Goal: Task Accomplishment & Management: Use online tool/utility

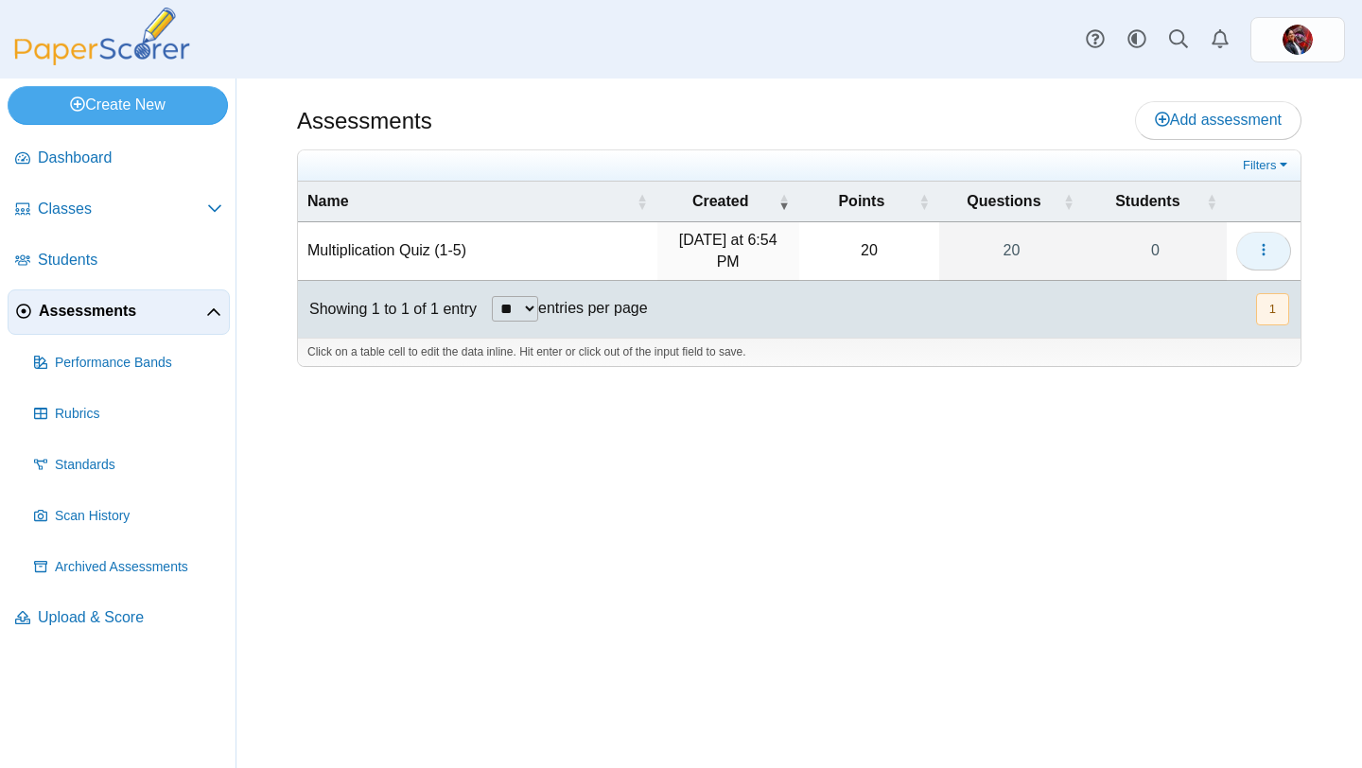
click at [1266, 253] on icon "button" at bounding box center [1263, 249] width 15 height 15
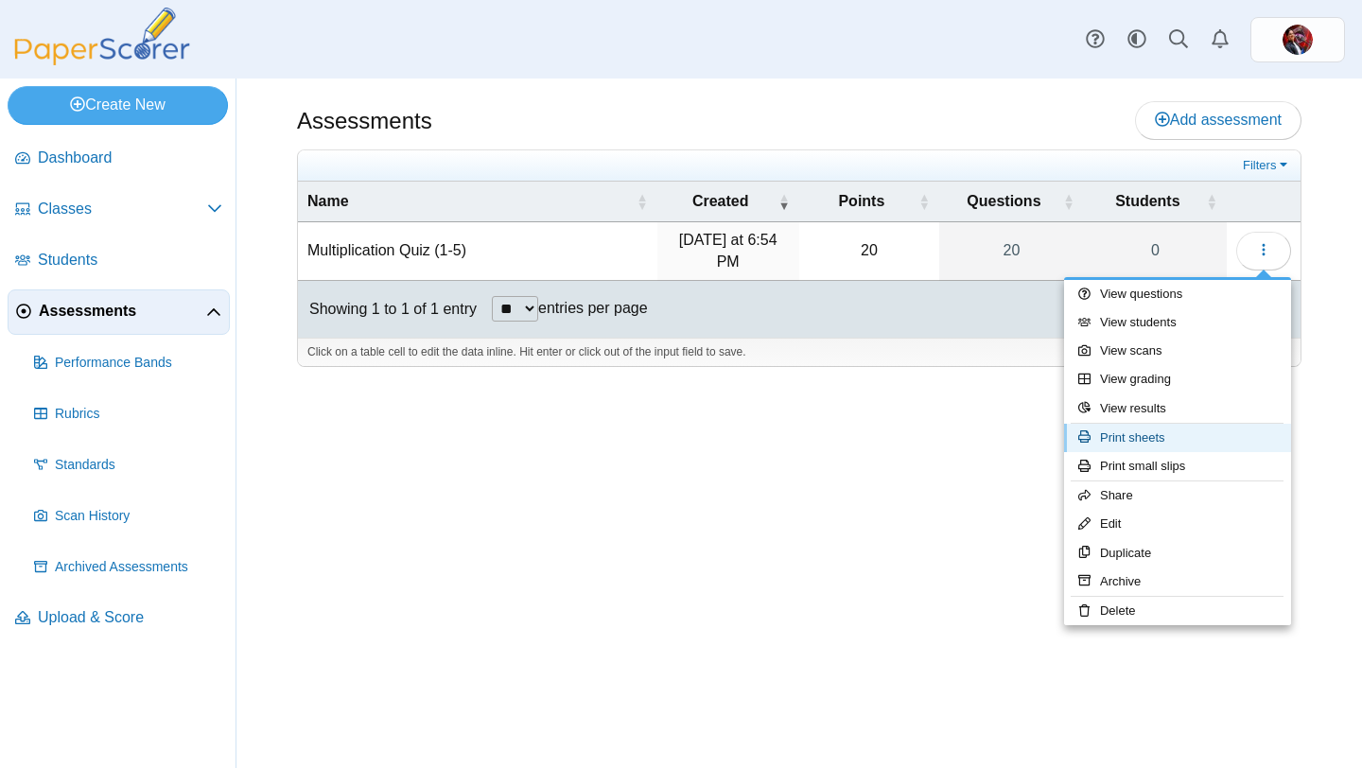
click at [1145, 443] on link "Print sheets" at bounding box center [1177, 438] width 227 height 28
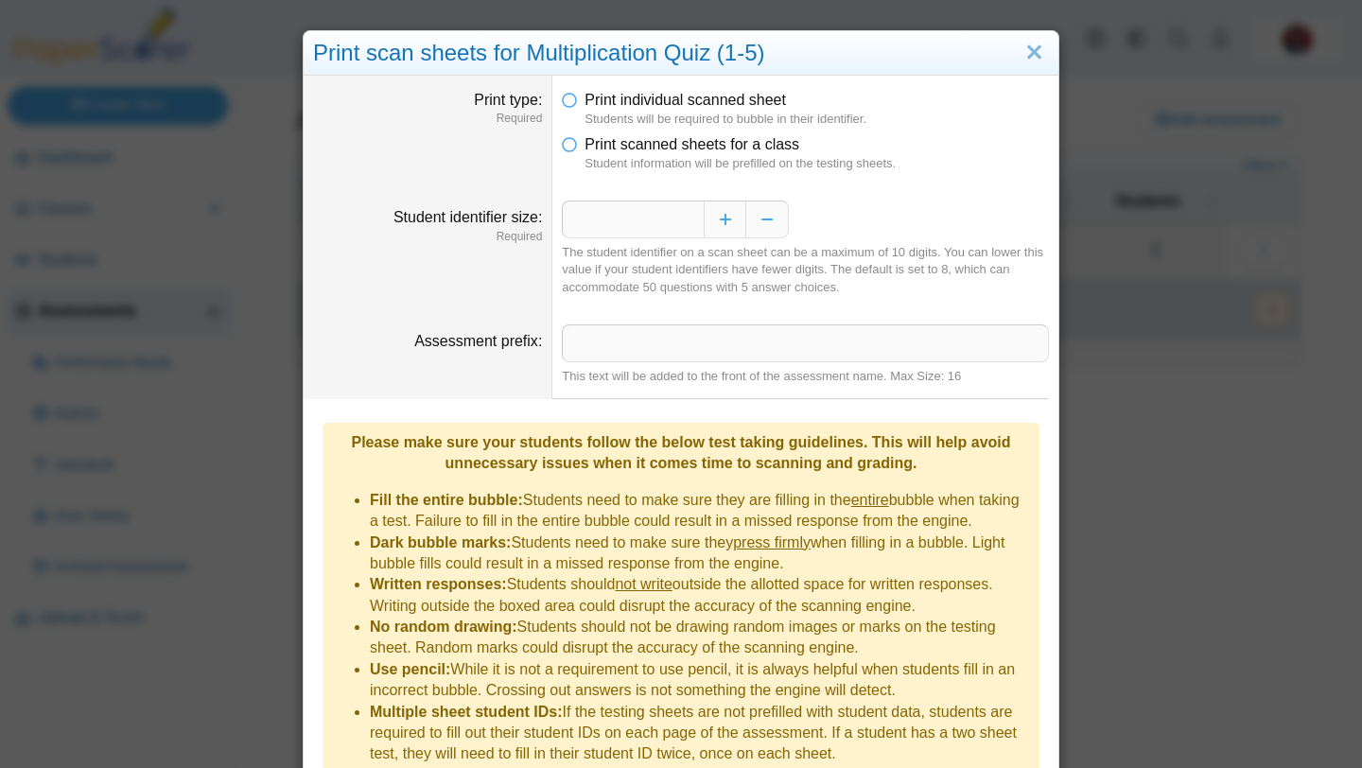
scroll to position [79, 0]
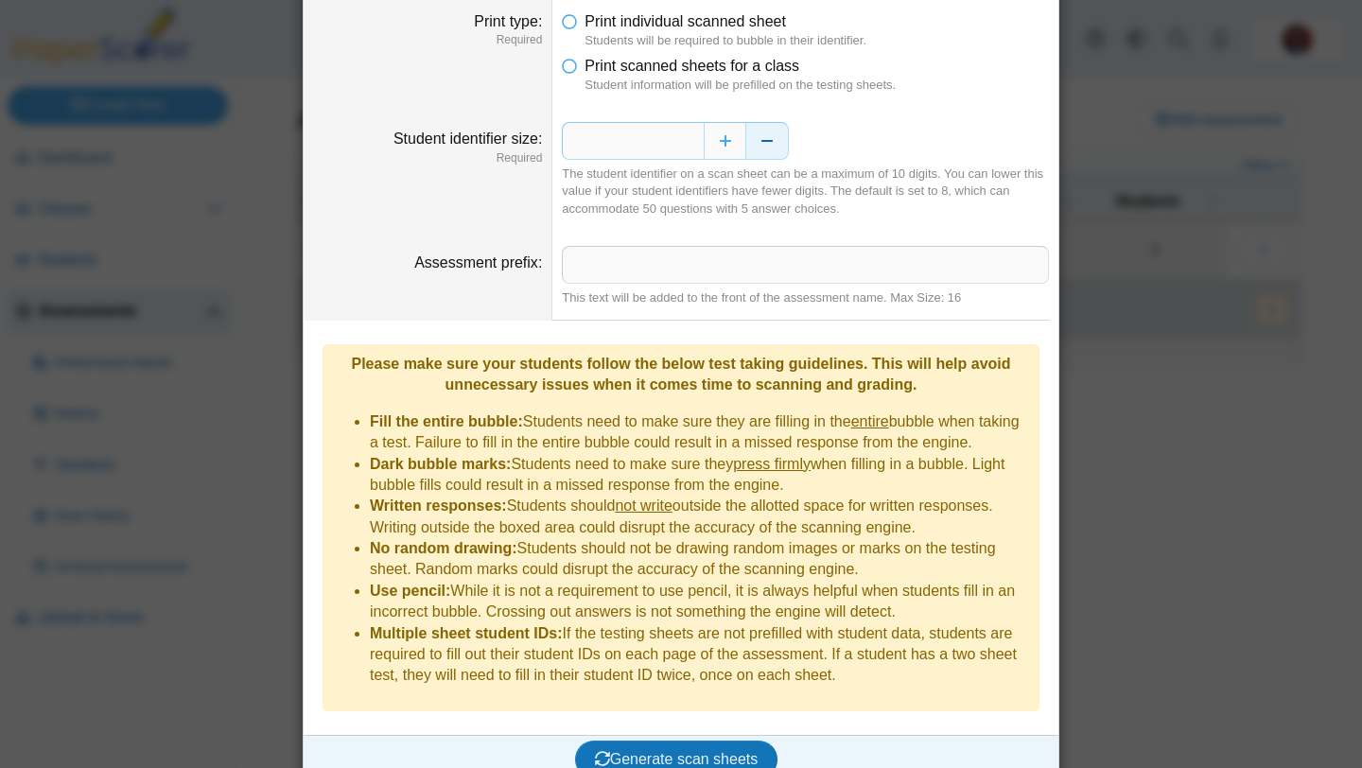
click at [762, 149] on button "Decrease" at bounding box center [767, 141] width 43 height 38
click at [571, 63] on icon at bounding box center [569, 62] width 15 height 13
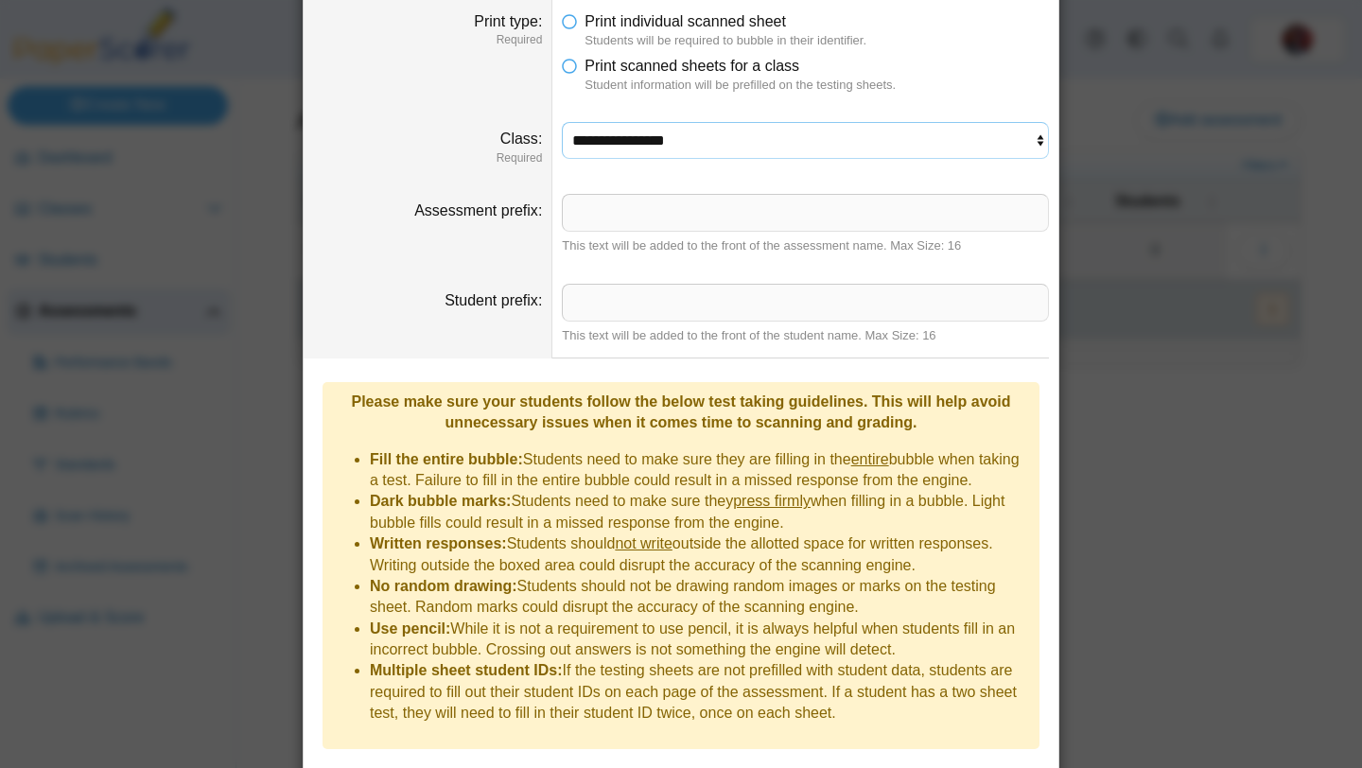
click at [599, 140] on select "**********" at bounding box center [805, 140] width 487 height 36
select select "**********"
click at [562, 122] on select "**********" at bounding box center [805, 140] width 487 height 36
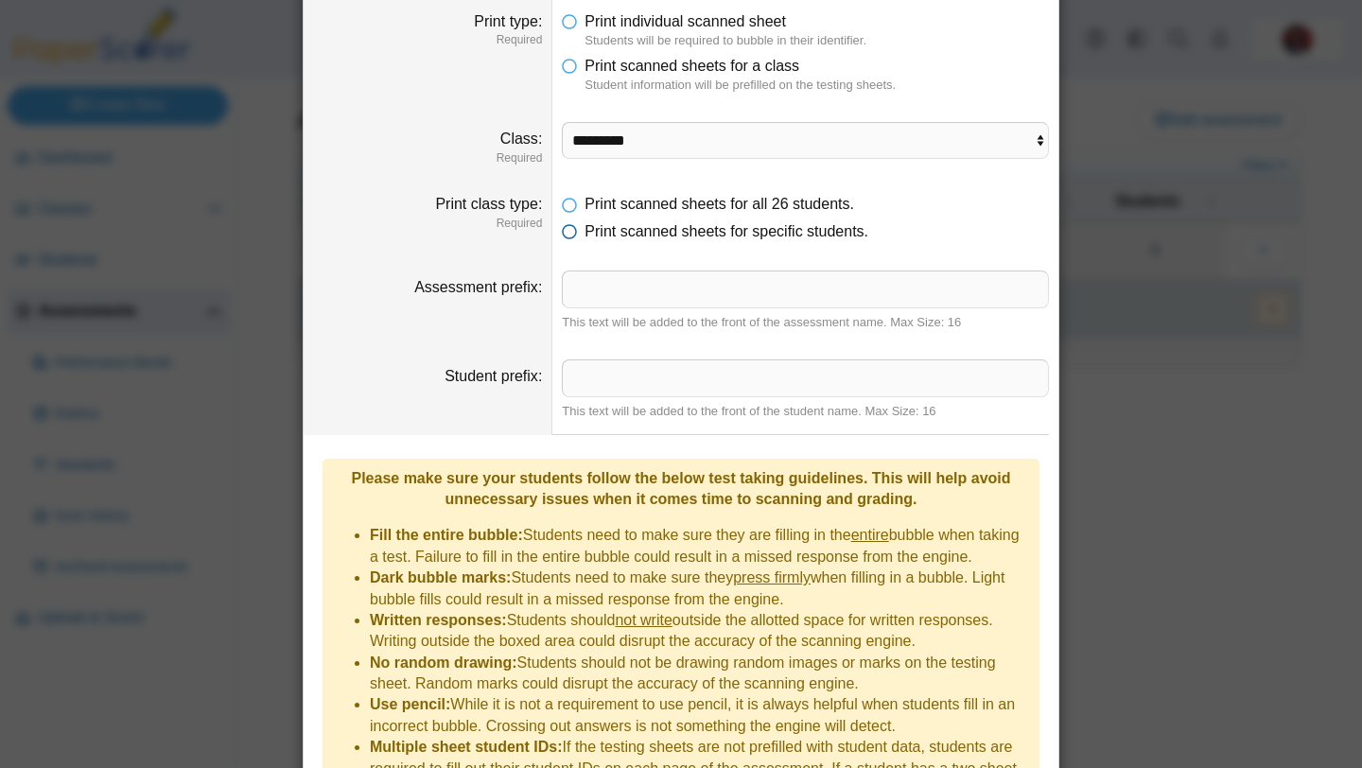
click at [612, 236] on span "Print scanned sheets for specific students." at bounding box center [727, 231] width 284 height 16
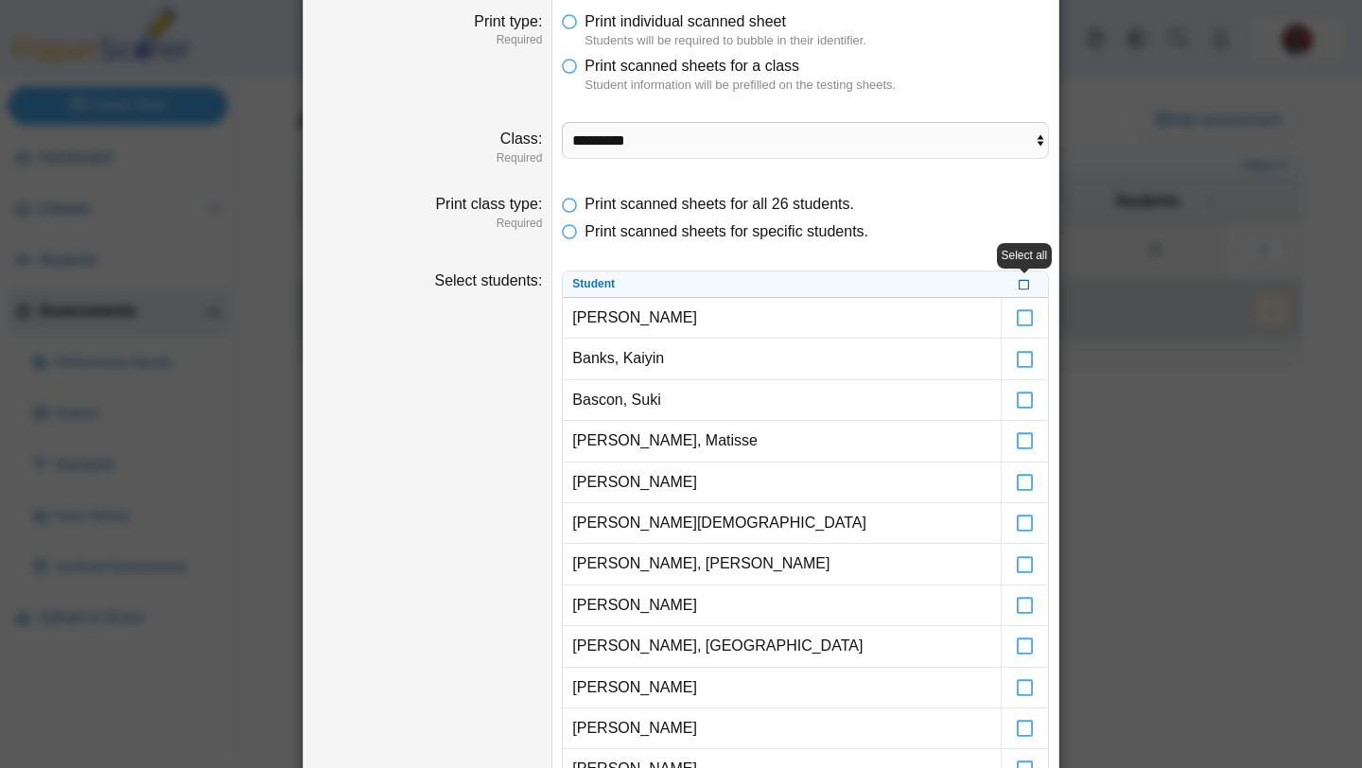
click at [1026, 288] on icon at bounding box center [1024, 282] width 11 height 10
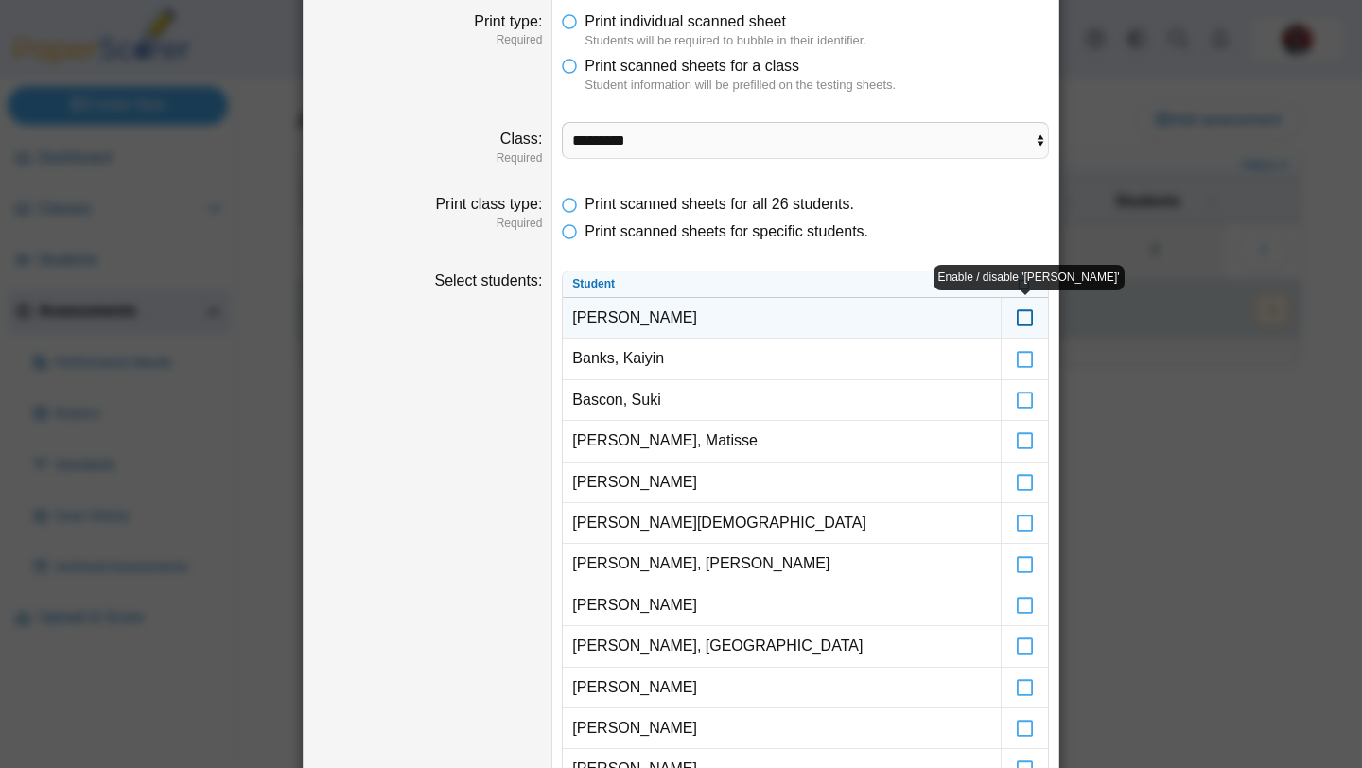
click at [1021, 318] on icon at bounding box center [1025, 309] width 19 height 17
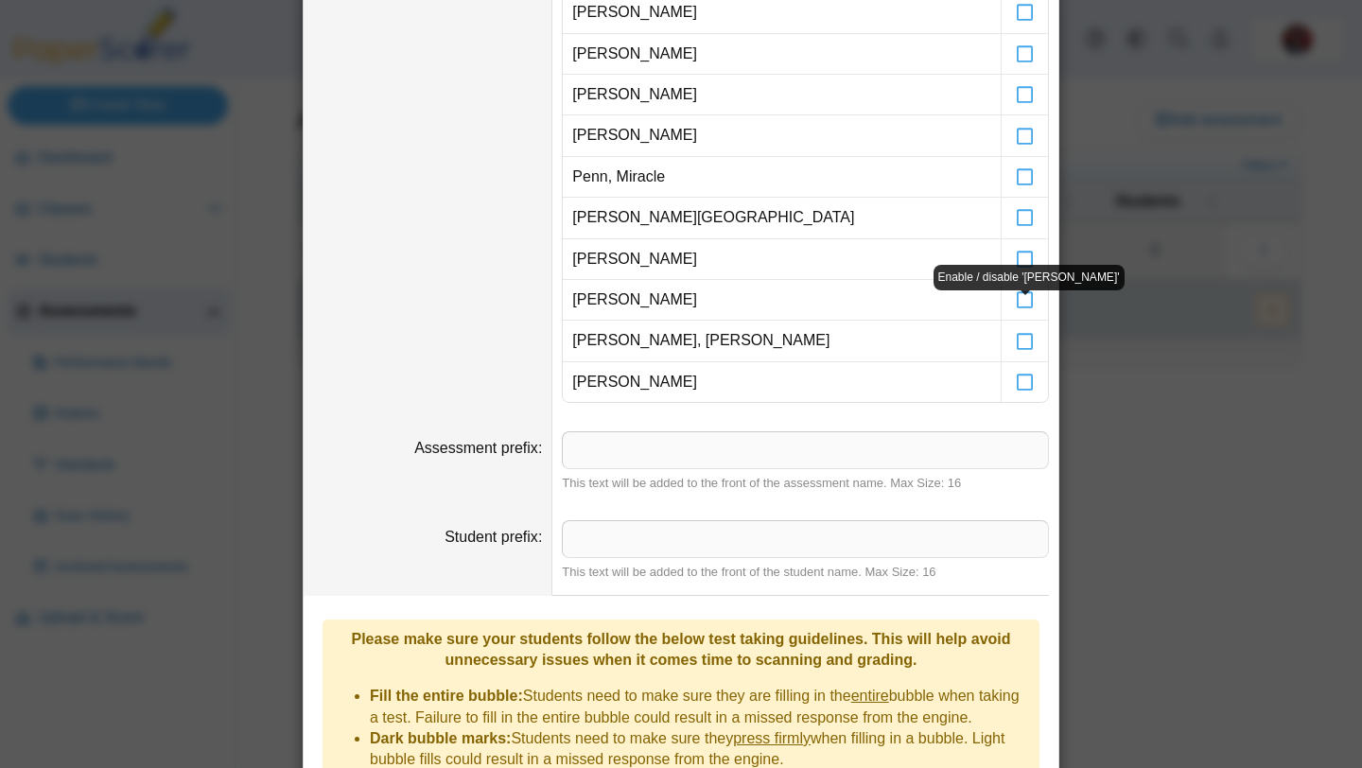
scroll to position [1316, 0]
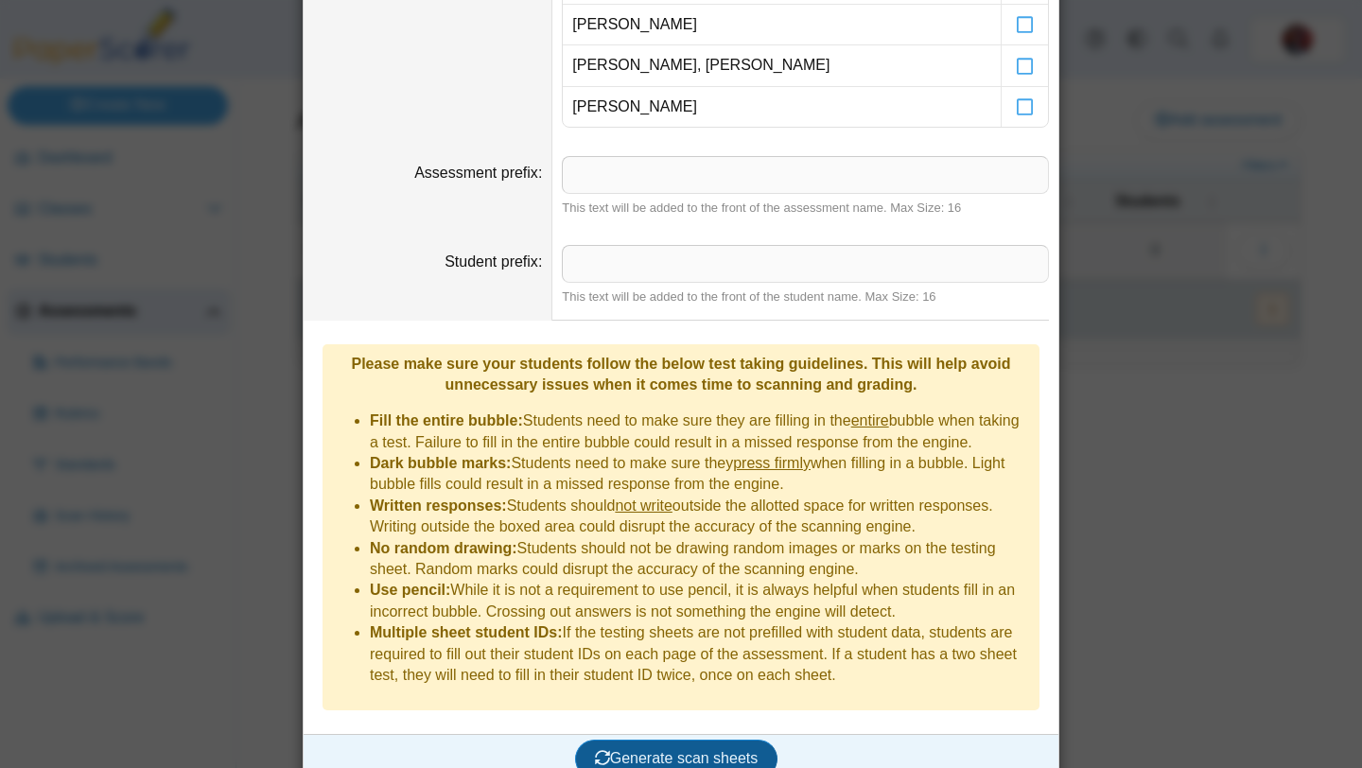
click at [665, 750] on span "Generate scan sheets" at bounding box center [677, 758] width 164 height 16
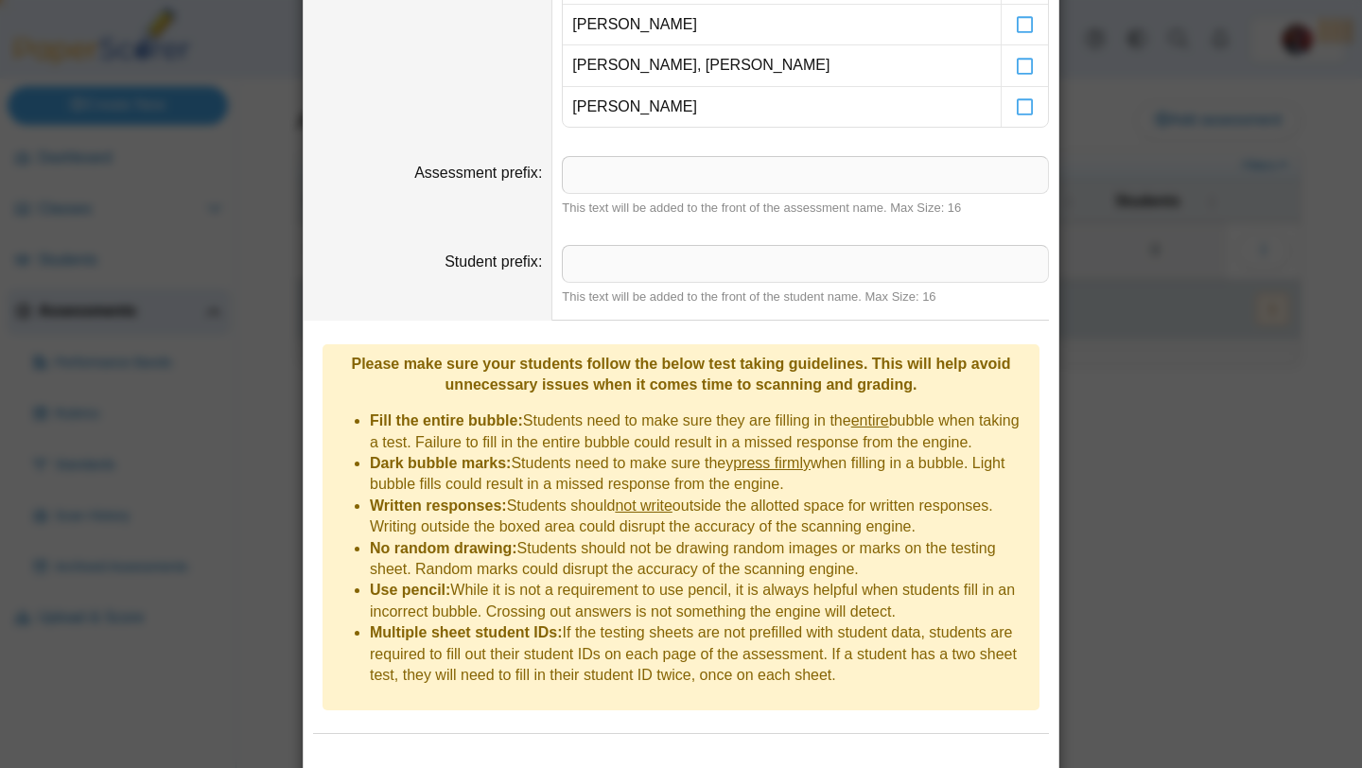
scroll to position [1408, 0]
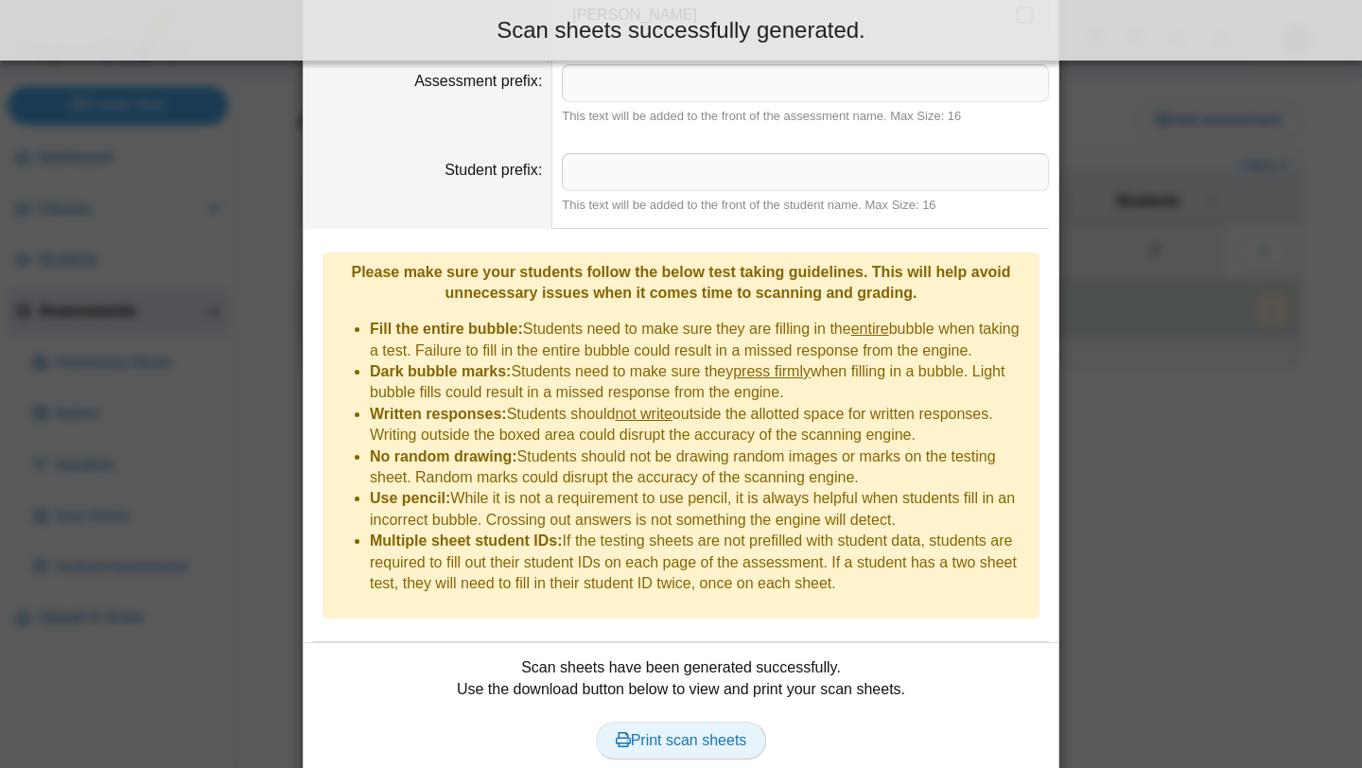
click at [687, 725] on link "Print scan sheets" at bounding box center [681, 741] width 171 height 38
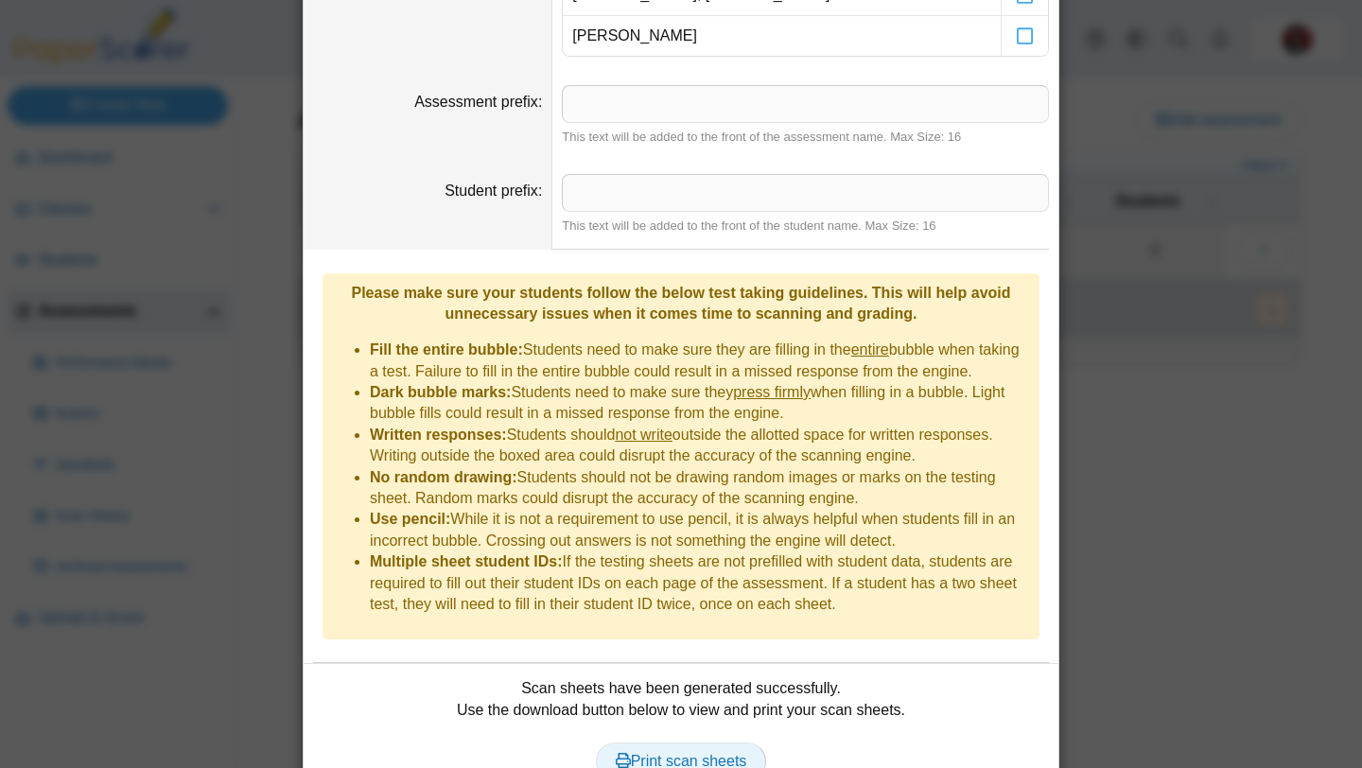
scroll to position [1468, 0]
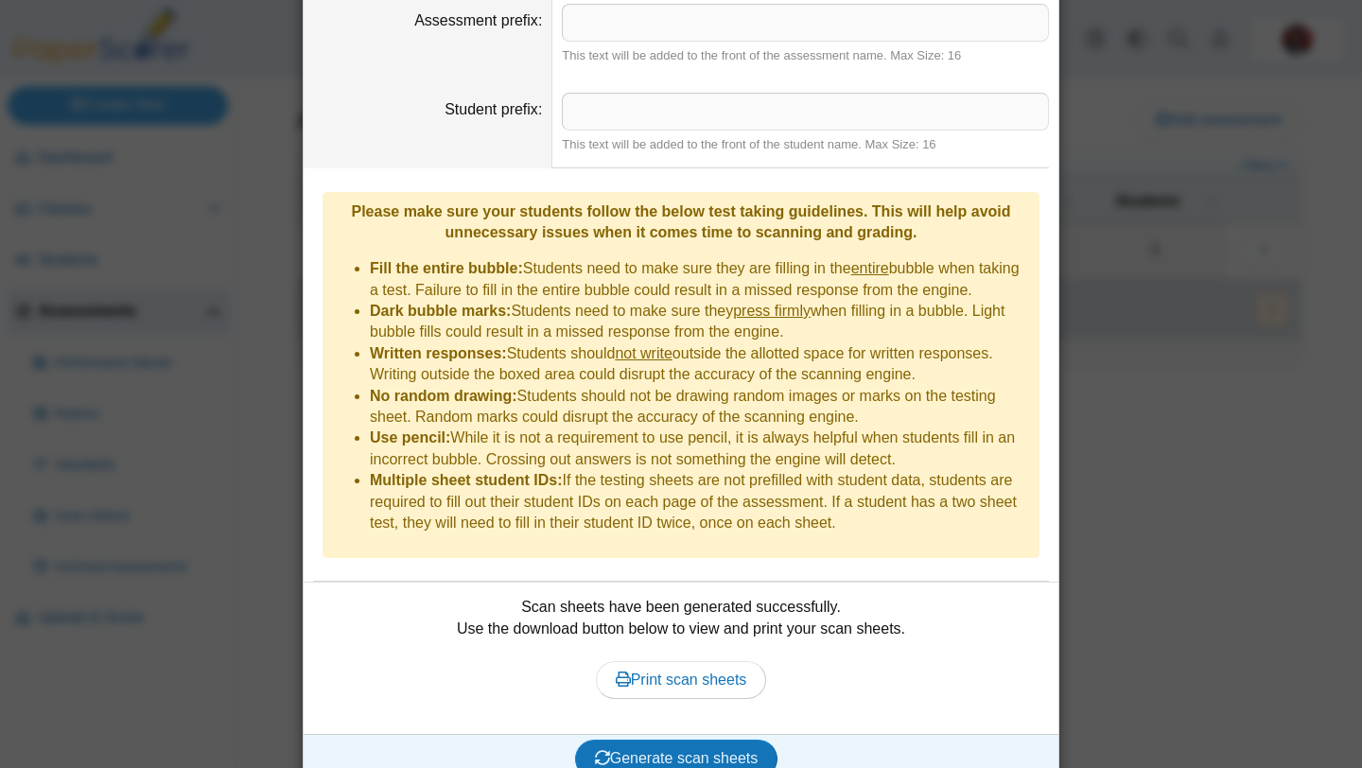
click at [188, 439] on div "**********" at bounding box center [681, 384] width 1362 height 768
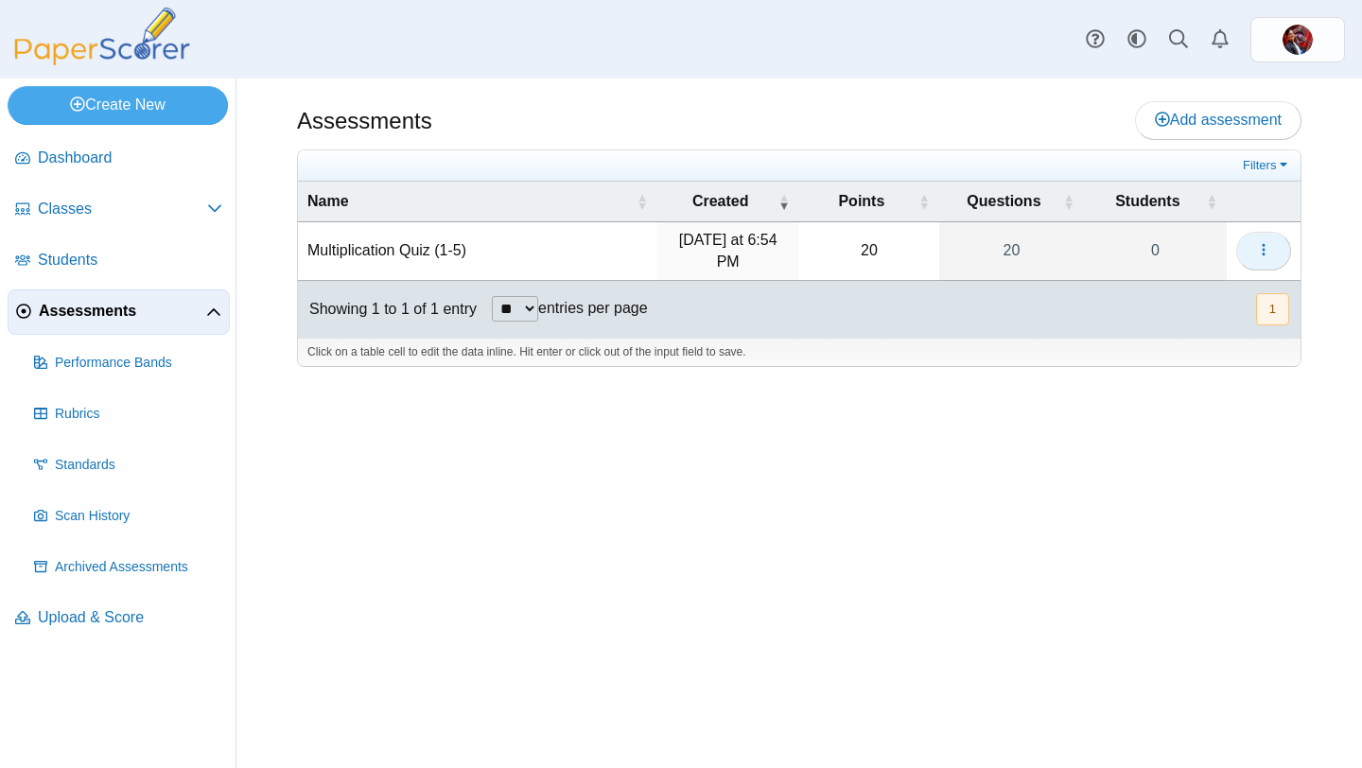
click at [1261, 249] on icon "button" at bounding box center [1263, 249] width 15 height 15
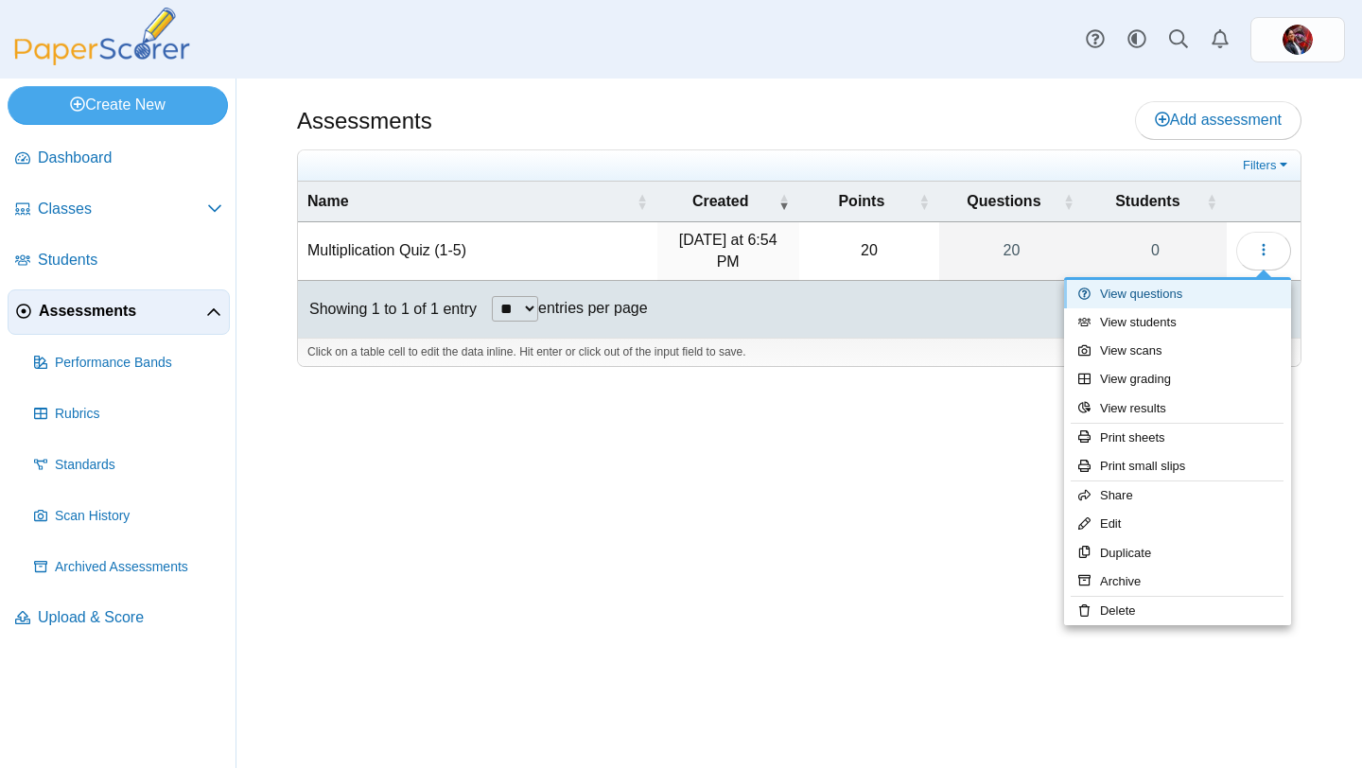
click at [1198, 302] on link "View questions" at bounding box center [1177, 294] width 227 height 28
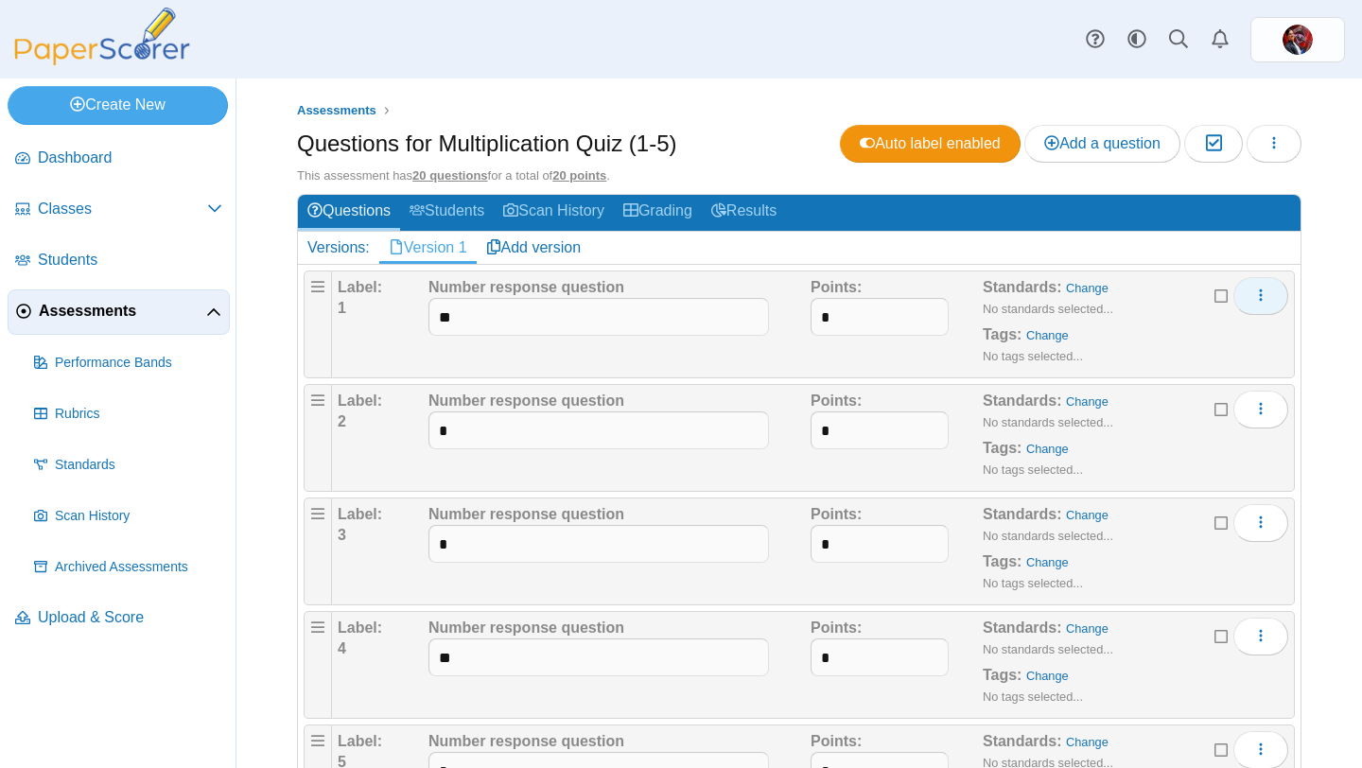
click at [1265, 292] on icon "More options" at bounding box center [1261, 295] width 15 height 15
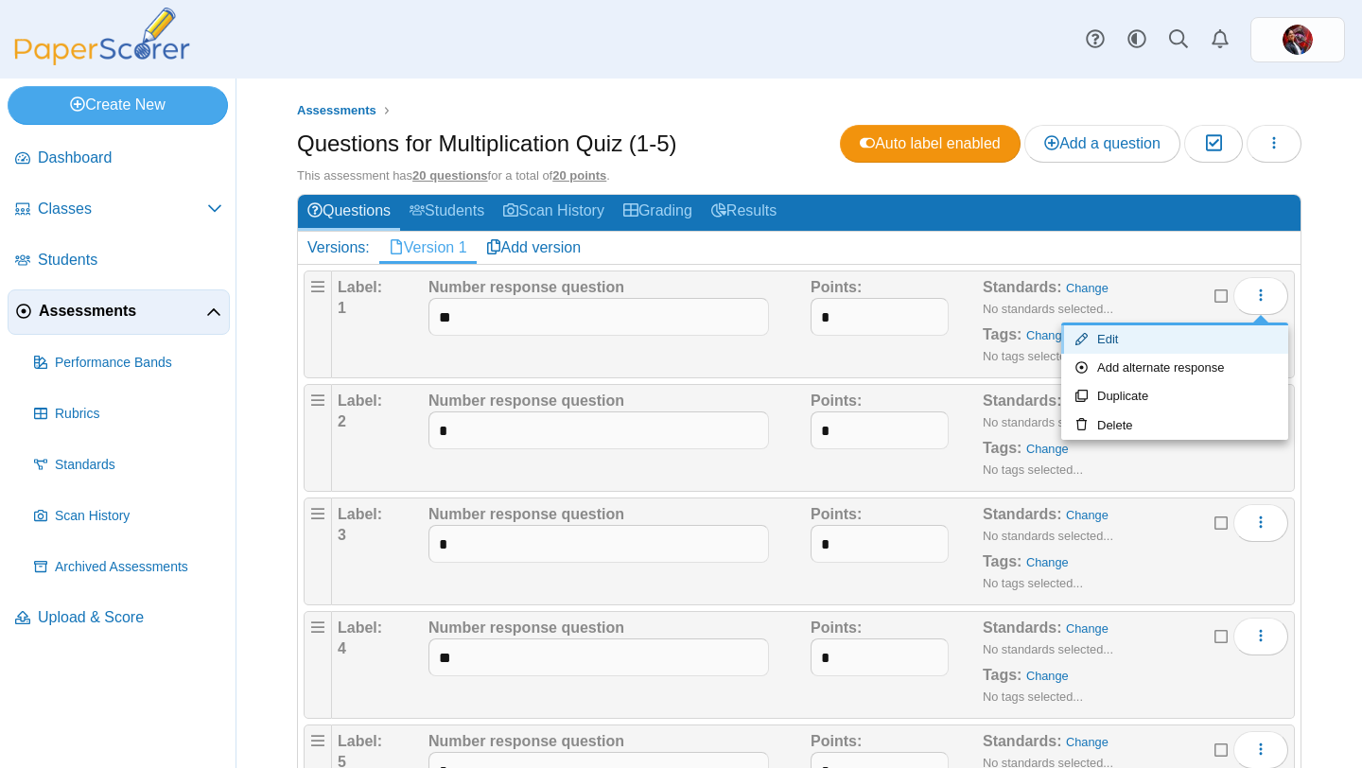
click at [1218, 340] on link "Edit" at bounding box center [1174, 339] width 227 height 28
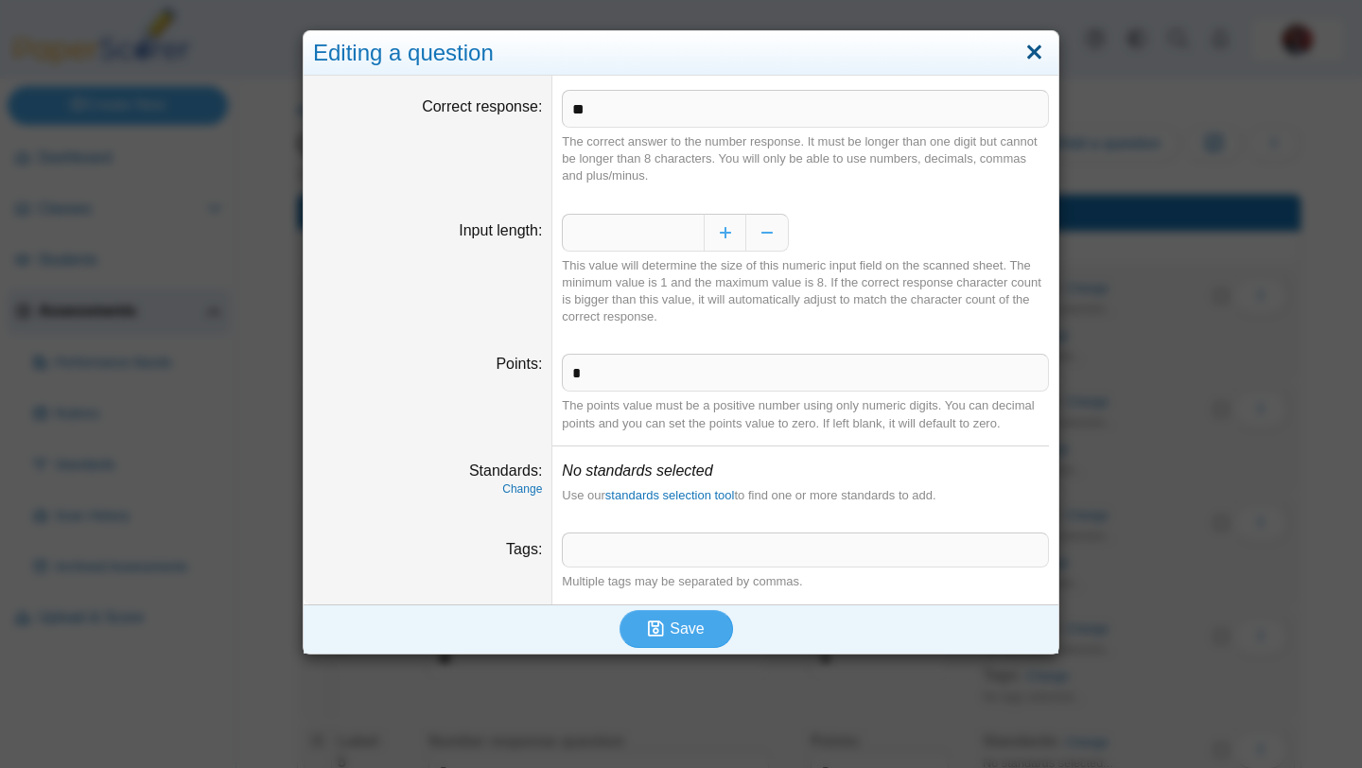
click at [1033, 52] on link "Close" at bounding box center [1034, 53] width 29 height 32
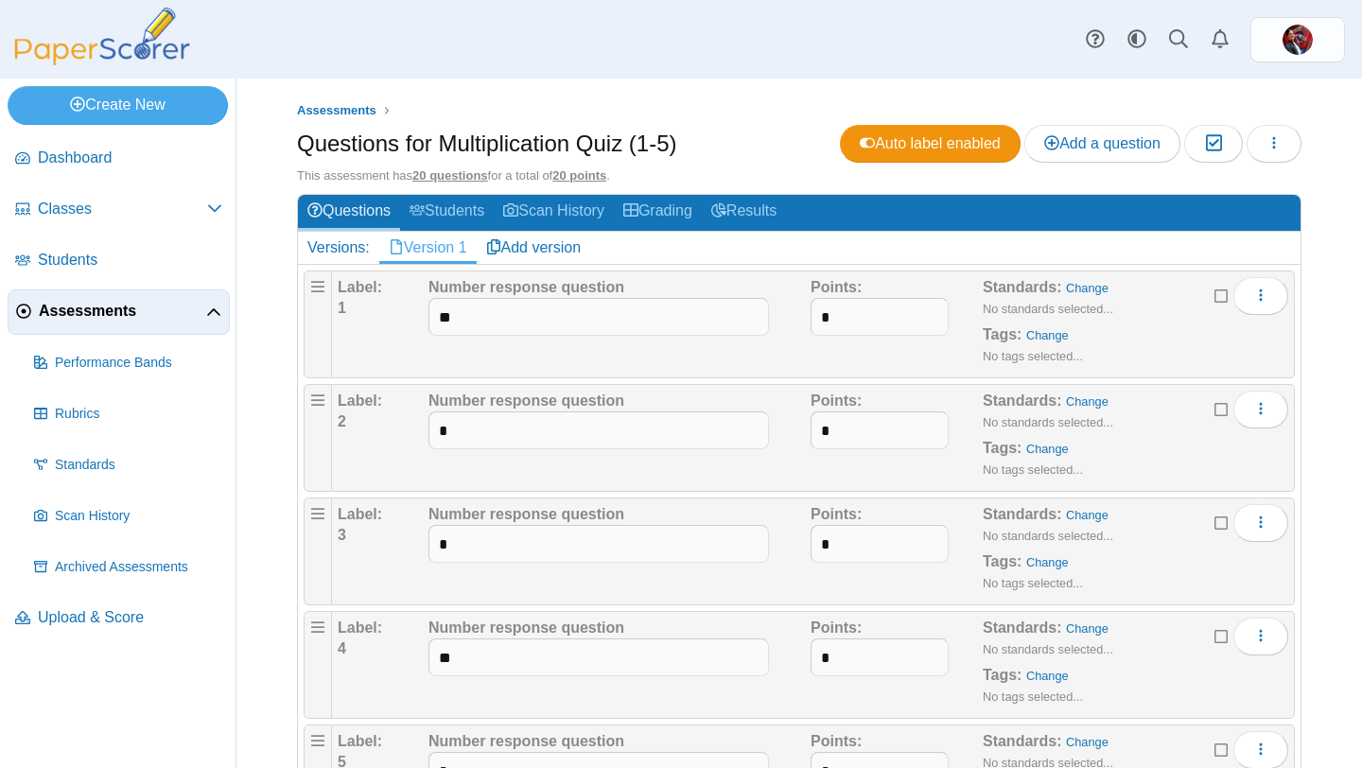
click at [60, 312] on span "Assessments" at bounding box center [122, 311] width 167 height 21
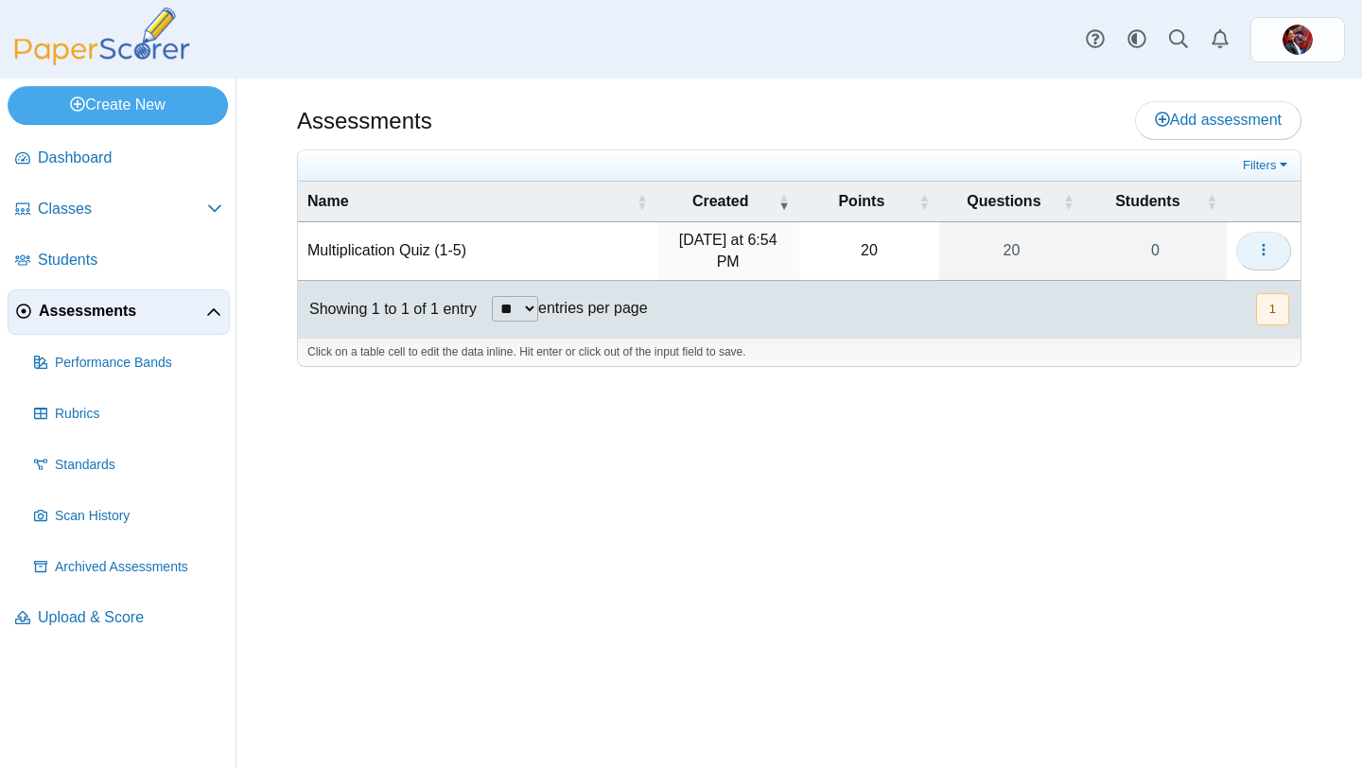
click at [1280, 250] on button "button" at bounding box center [1263, 251] width 55 height 38
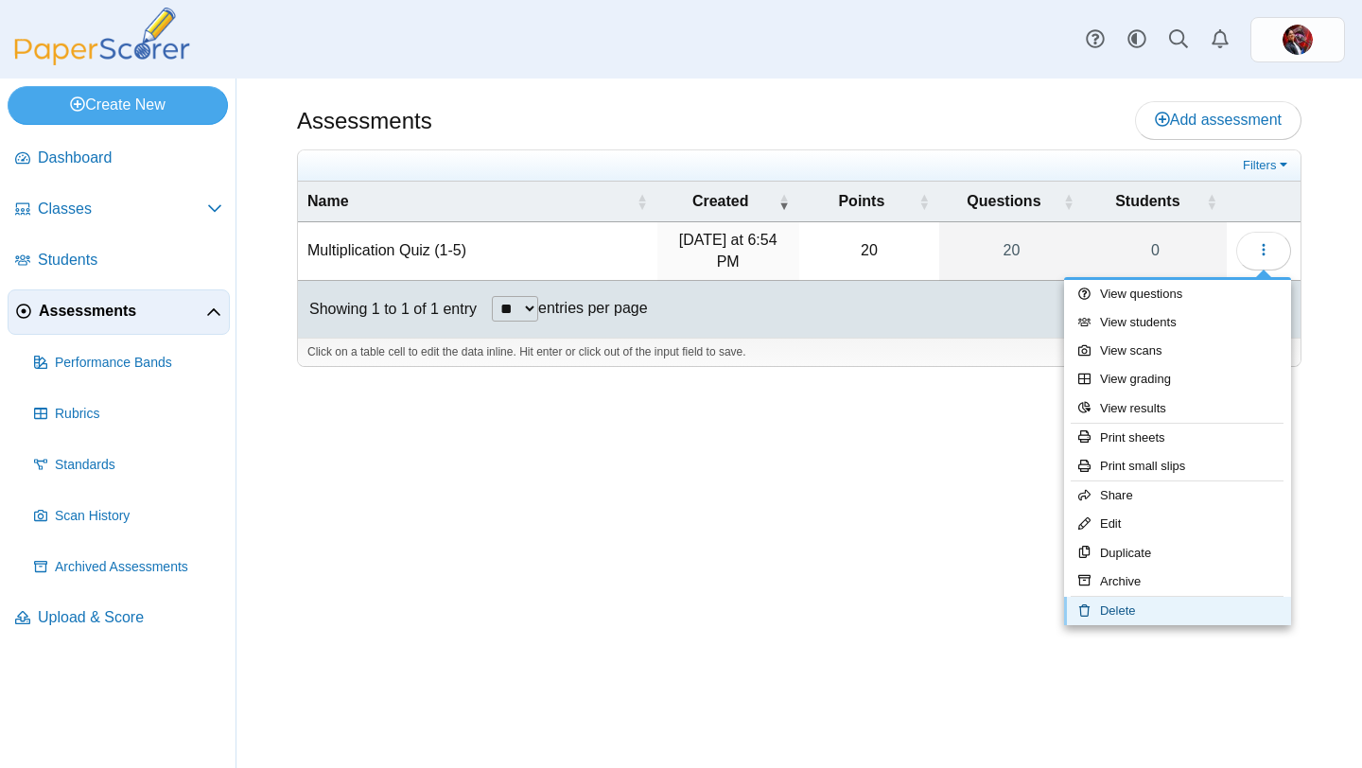
click at [1101, 612] on link "Delete" at bounding box center [1177, 611] width 227 height 28
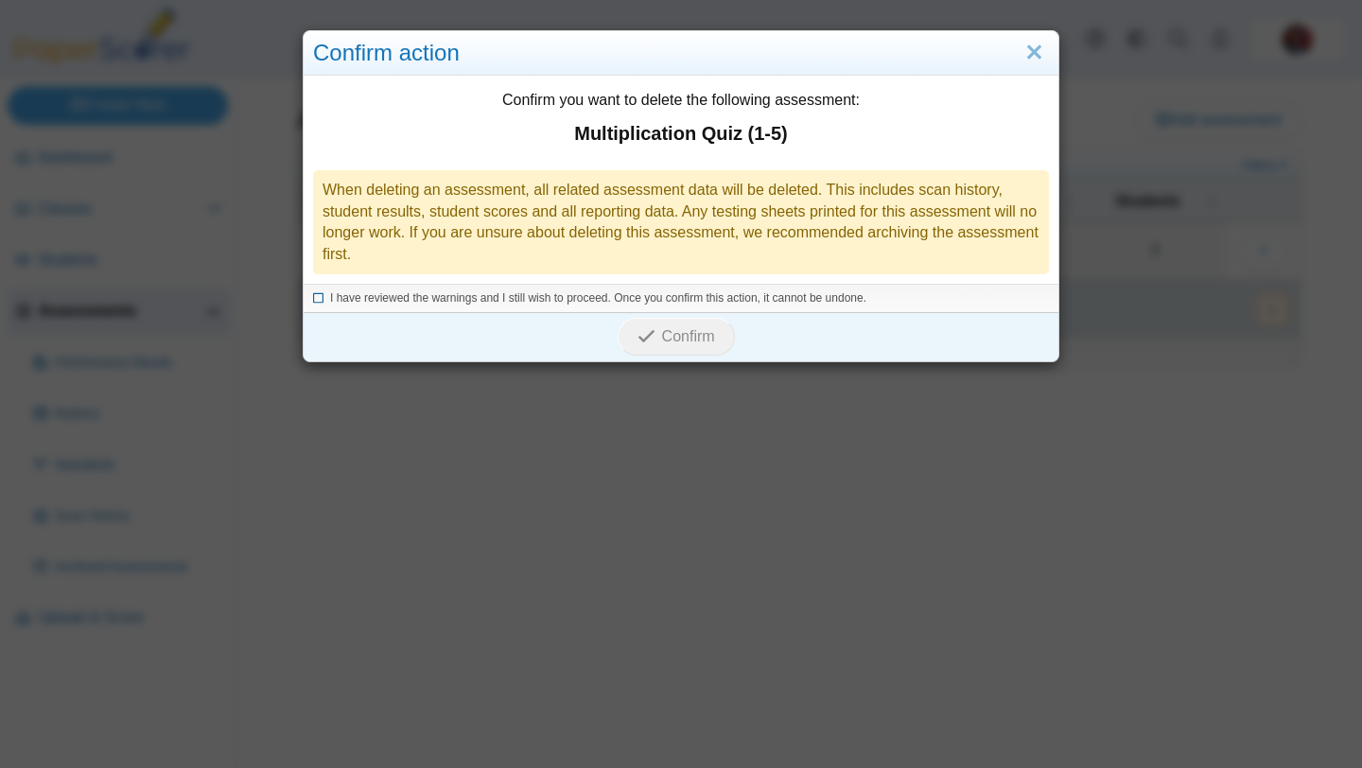
click at [319, 299] on icon at bounding box center [318, 295] width 11 height 10
click at [683, 340] on span "Confirm" at bounding box center [688, 336] width 53 height 16
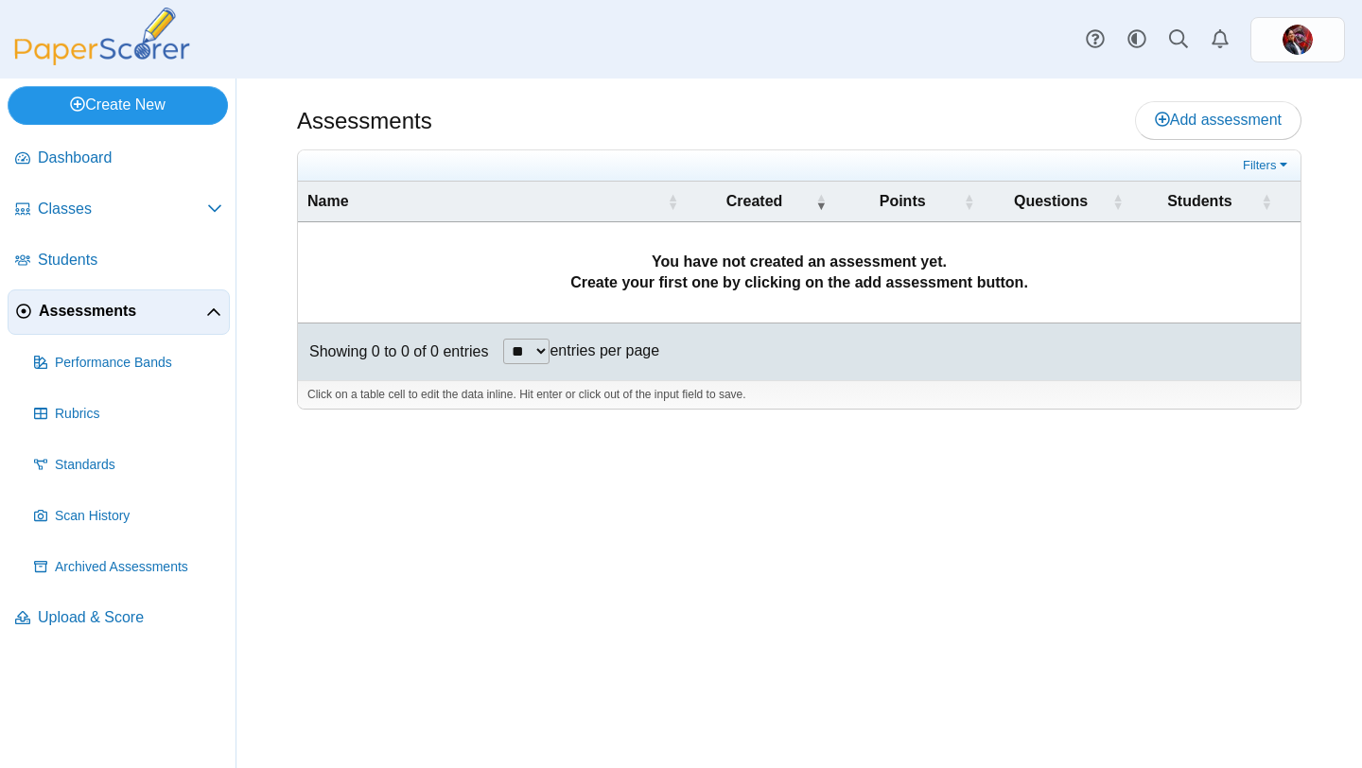
click at [112, 102] on link "Create New" at bounding box center [118, 105] width 220 height 38
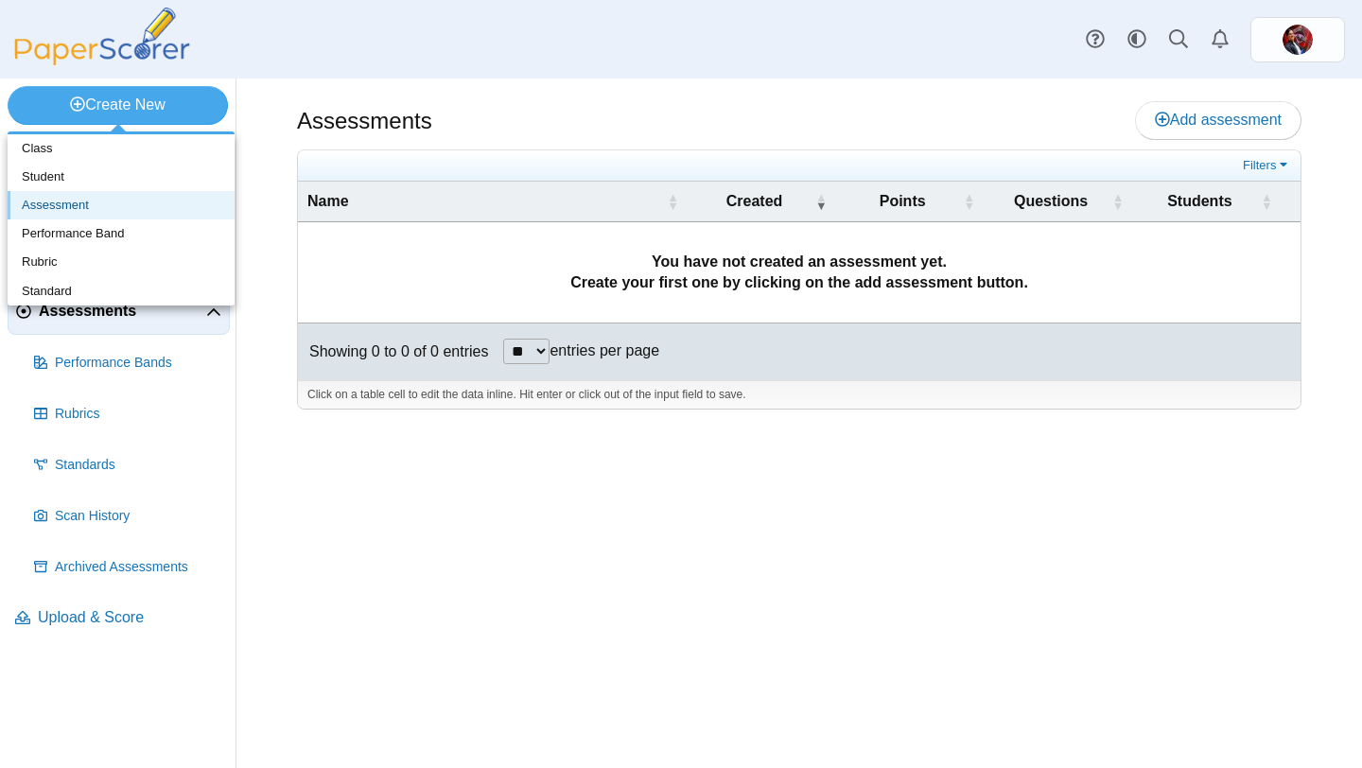
click at [153, 204] on link "Assessment" at bounding box center [121, 205] width 227 height 28
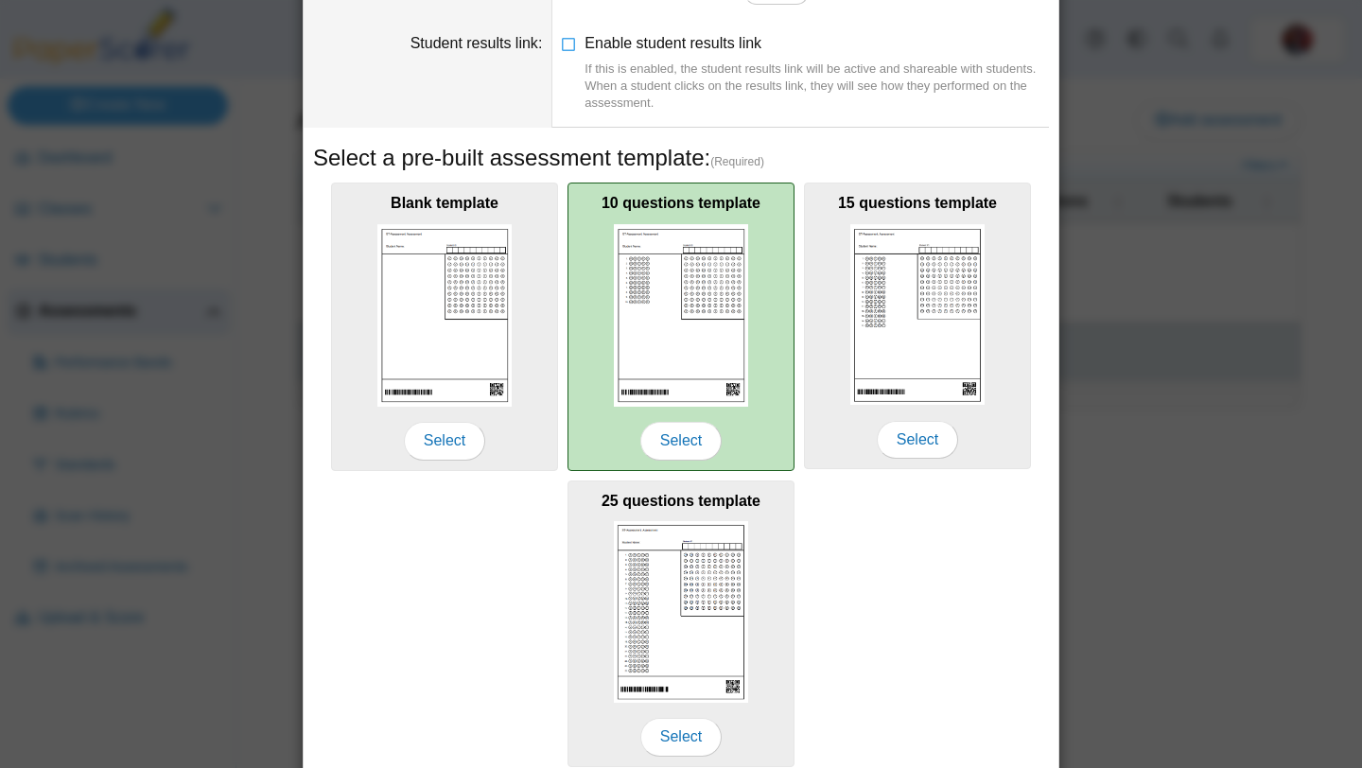
scroll to position [259, 0]
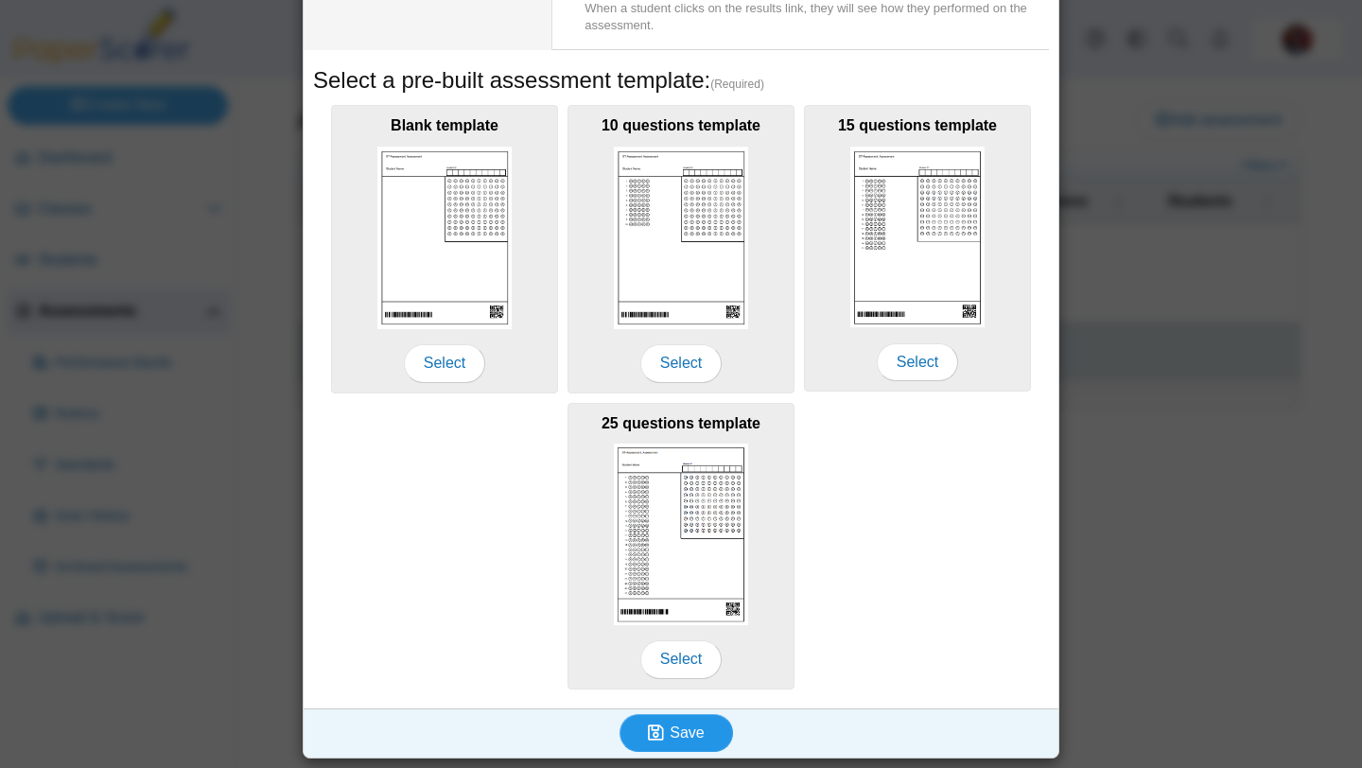
click at [675, 735] on span "Save" at bounding box center [687, 733] width 34 height 16
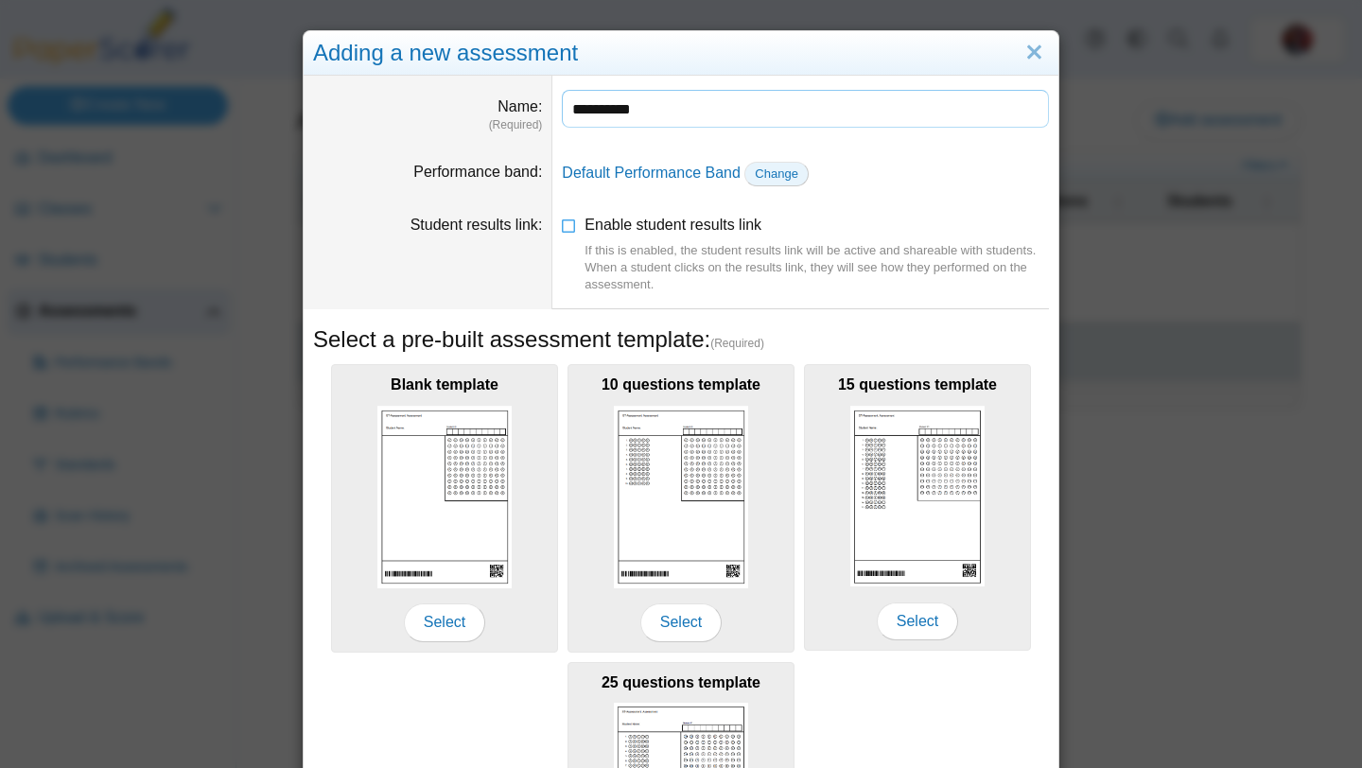
type input "**********"
click at [781, 174] on span "Change" at bounding box center [777, 174] width 44 height 14
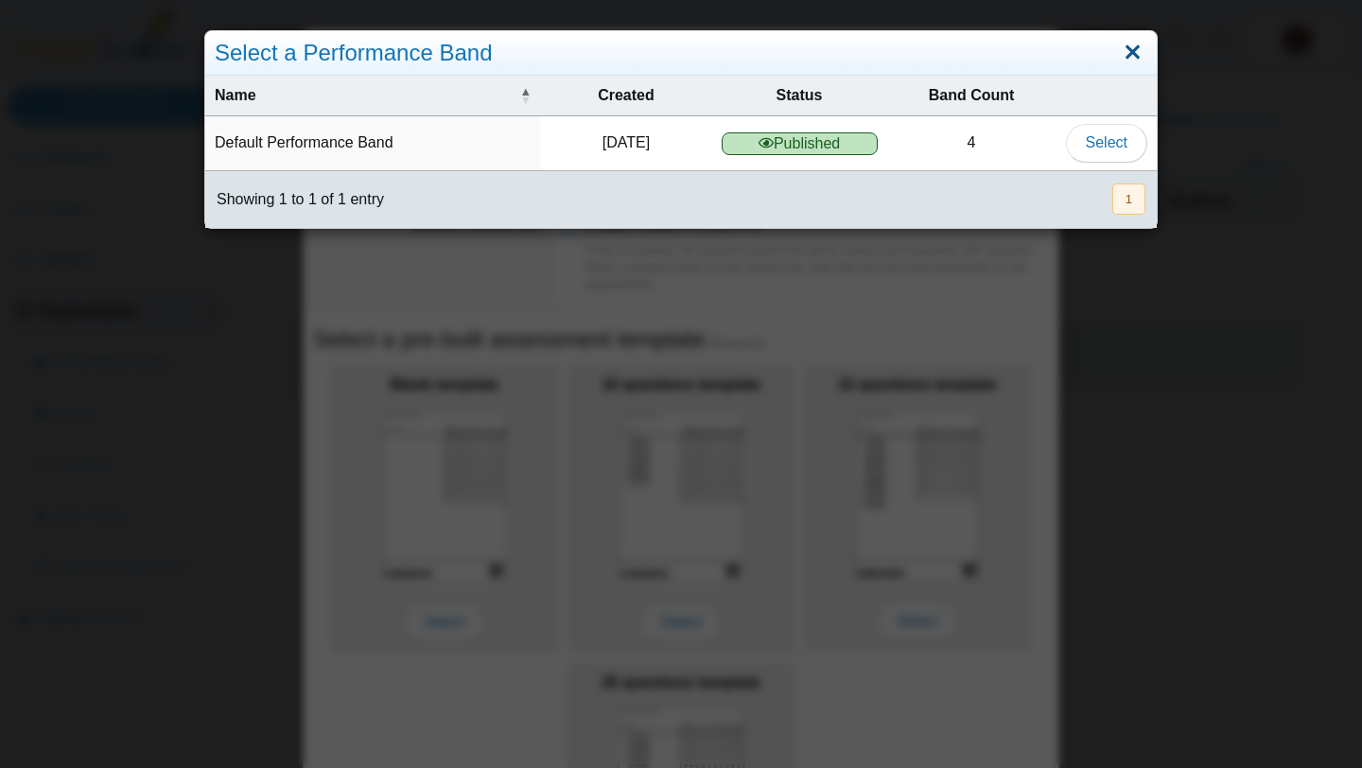
click at [1135, 52] on link "Close" at bounding box center [1132, 53] width 29 height 32
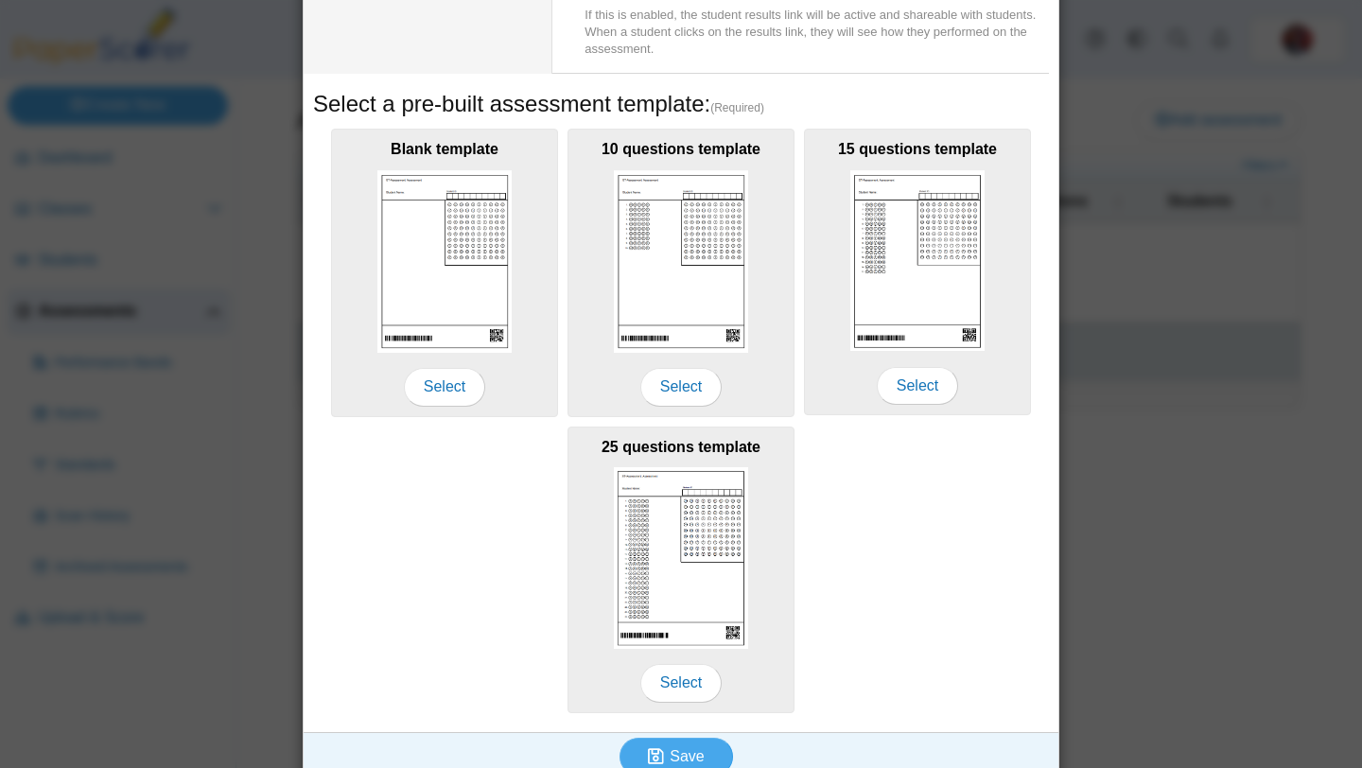
scroll to position [259, 0]
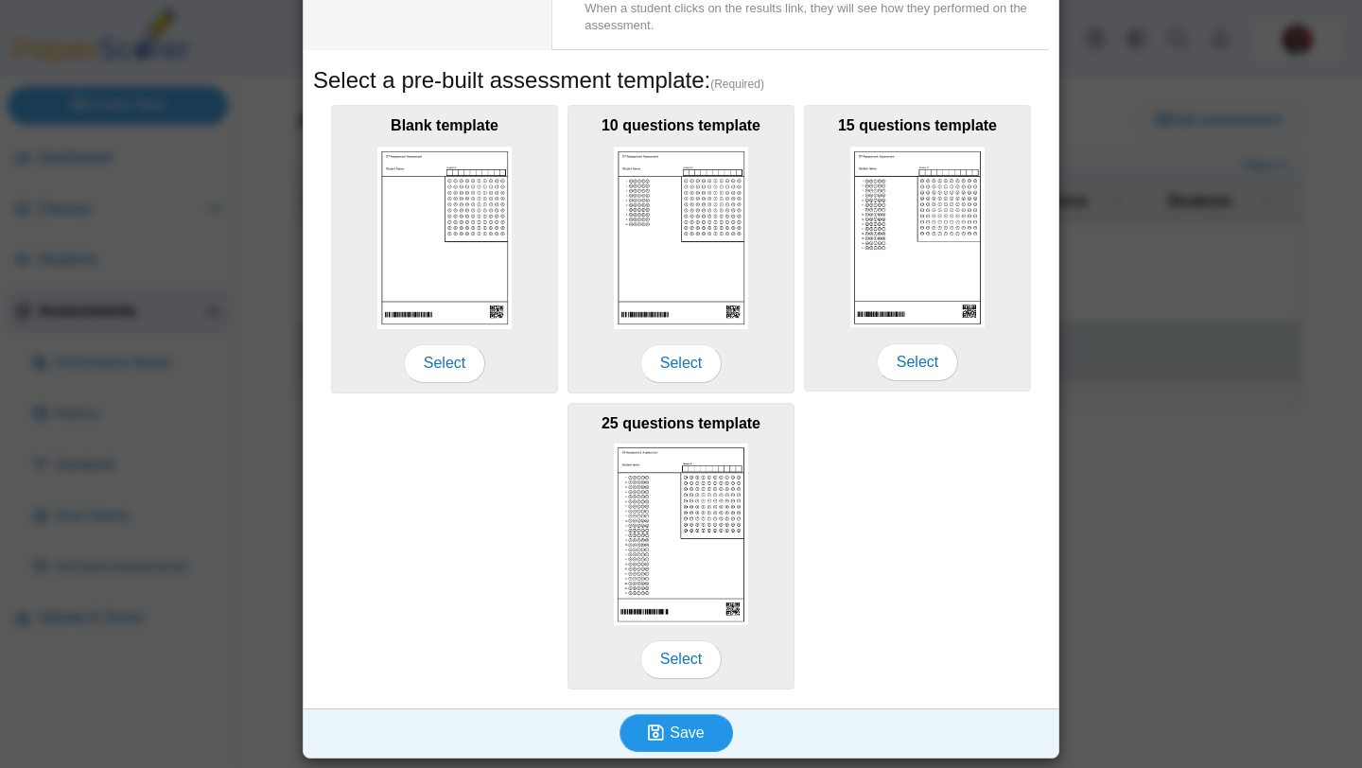
click at [690, 741] on span "Save" at bounding box center [687, 733] width 34 height 16
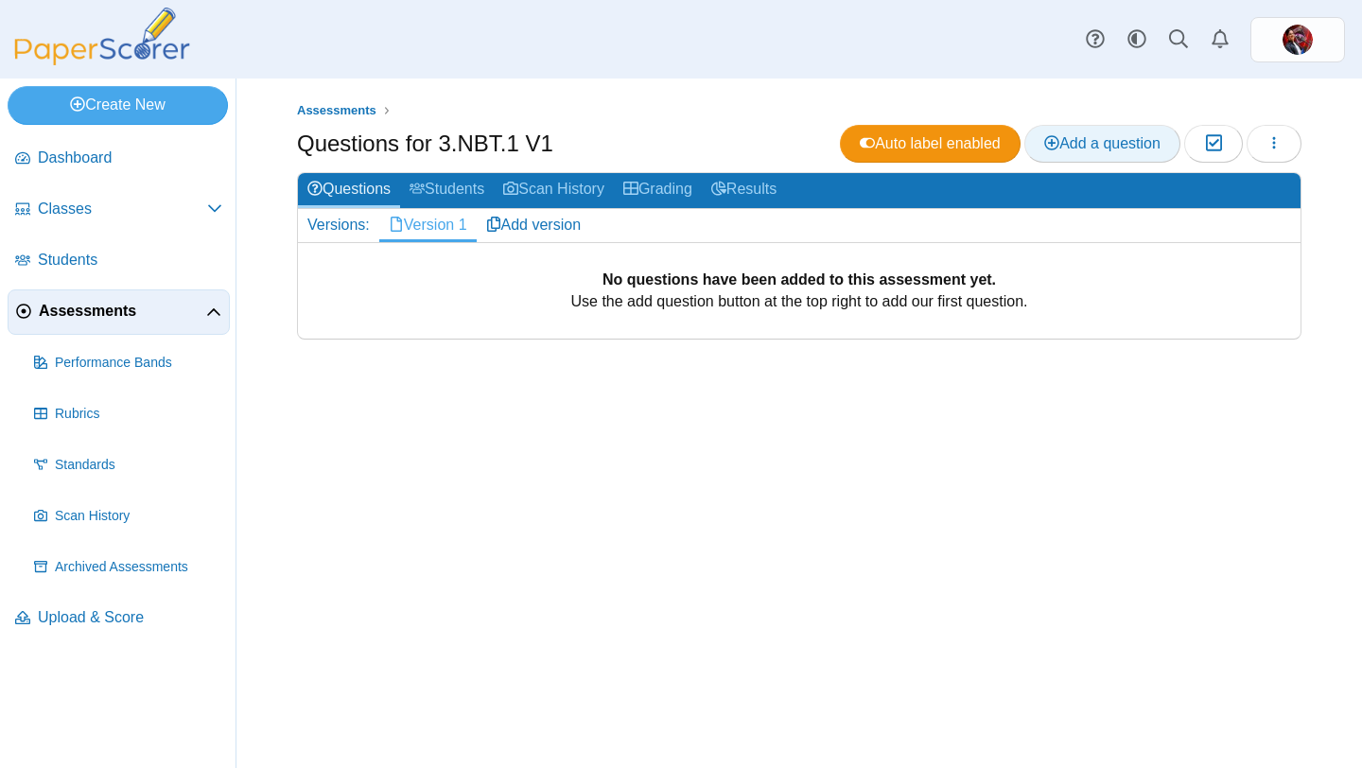
click at [1094, 141] on span "Add a question" at bounding box center [1102, 143] width 116 height 16
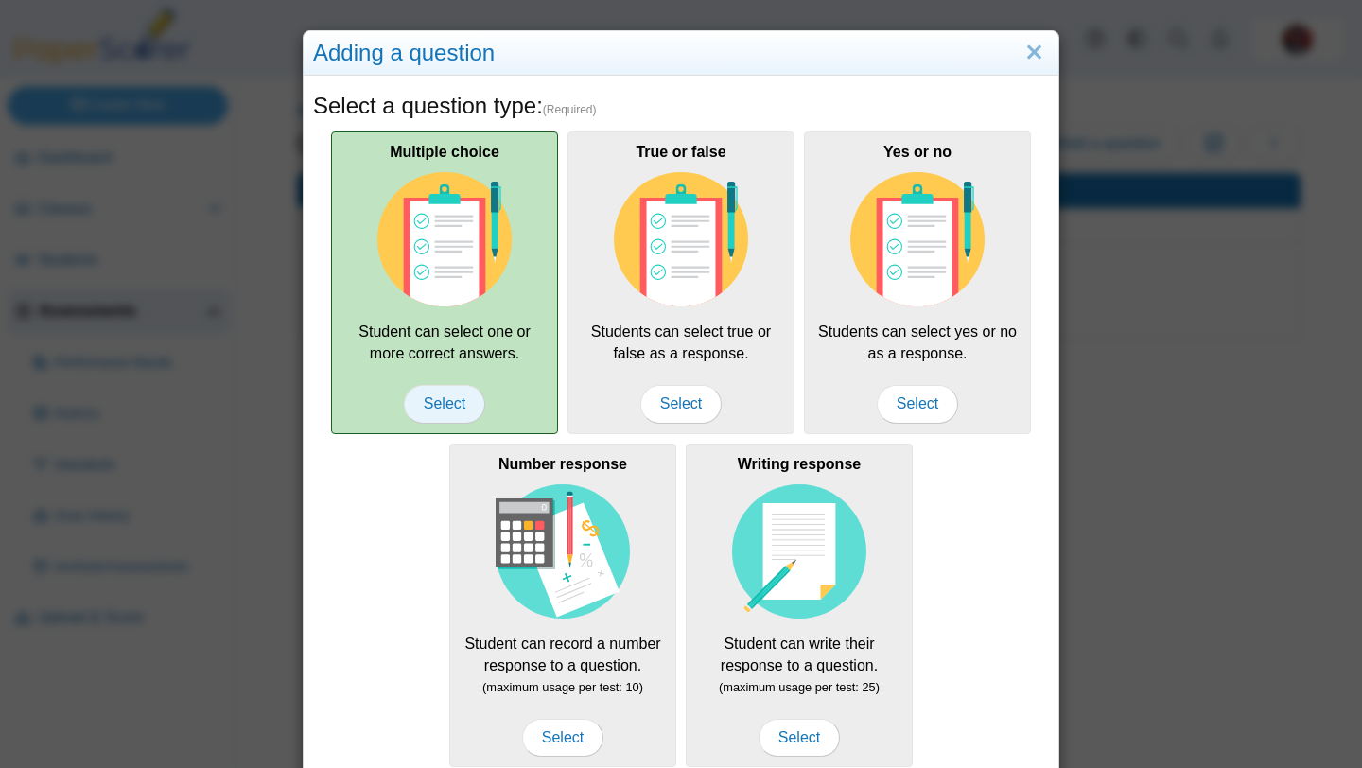
click at [434, 401] on span "Select" at bounding box center [444, 404] width 81 height 38
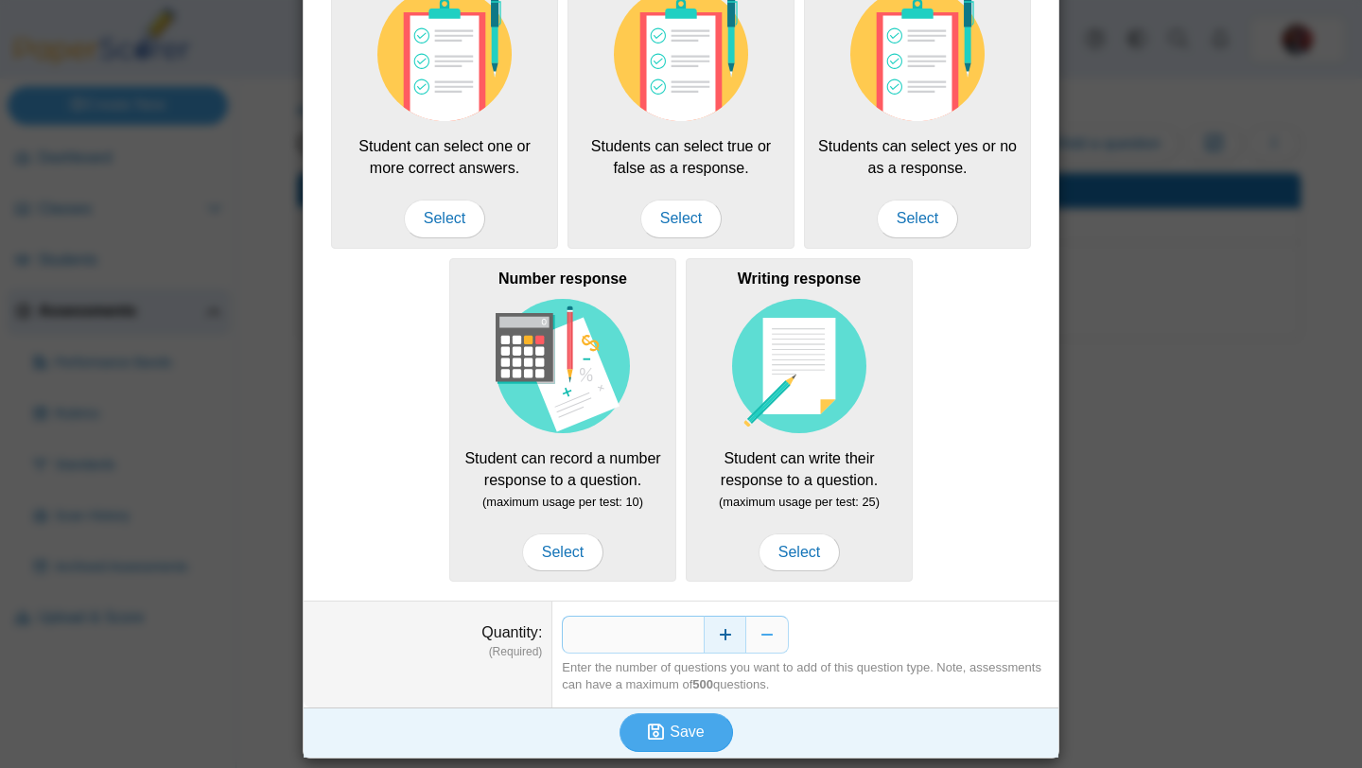
click at [725, 642] on button "Increase" at bounding box center [725, 635] width 43 height 38
click at [670, 732] on span "Save" at bounding box center [687, 732] width 34 height 16
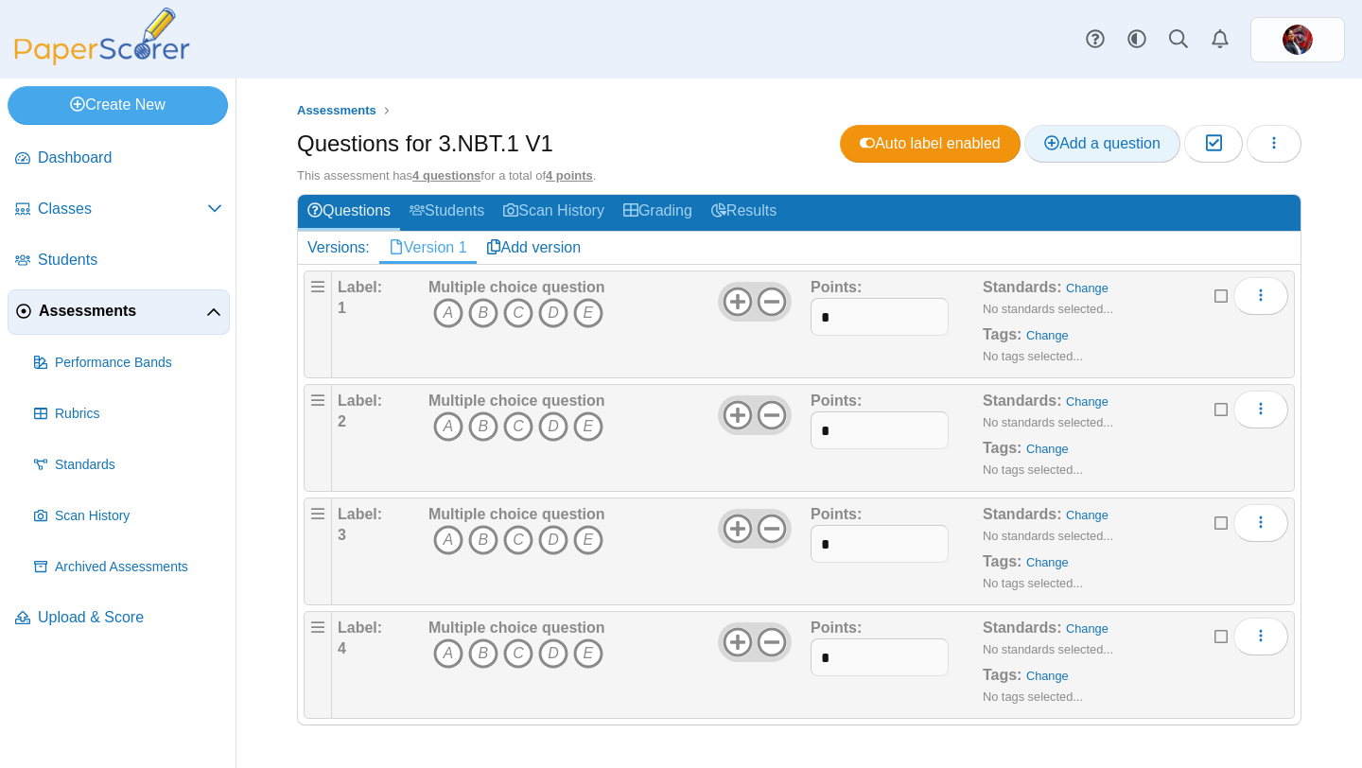
click at [1120, 140] on span "Add a question" at bounding box center [1102, 143] width 116 height 16
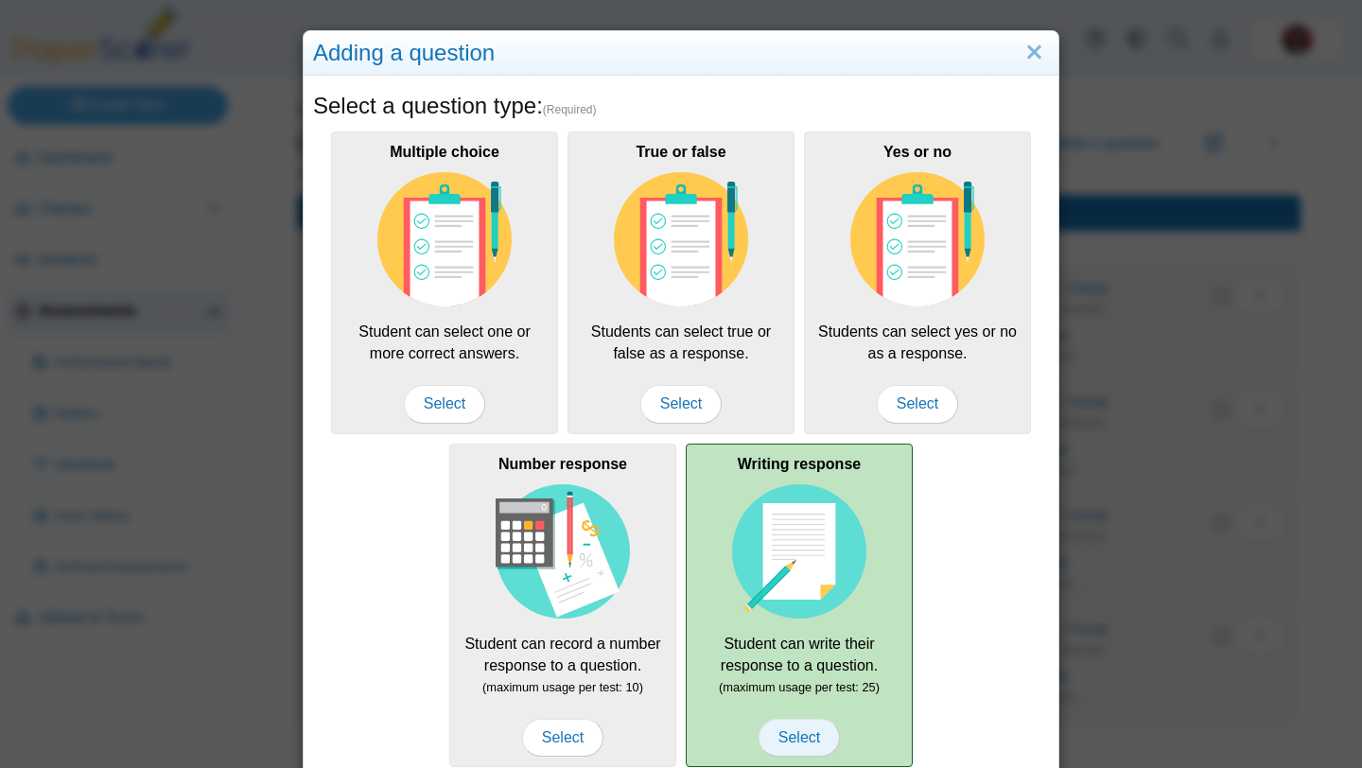
click at [792, 743] on span "Select" at bounding box center [799, 738] width 81 height 38
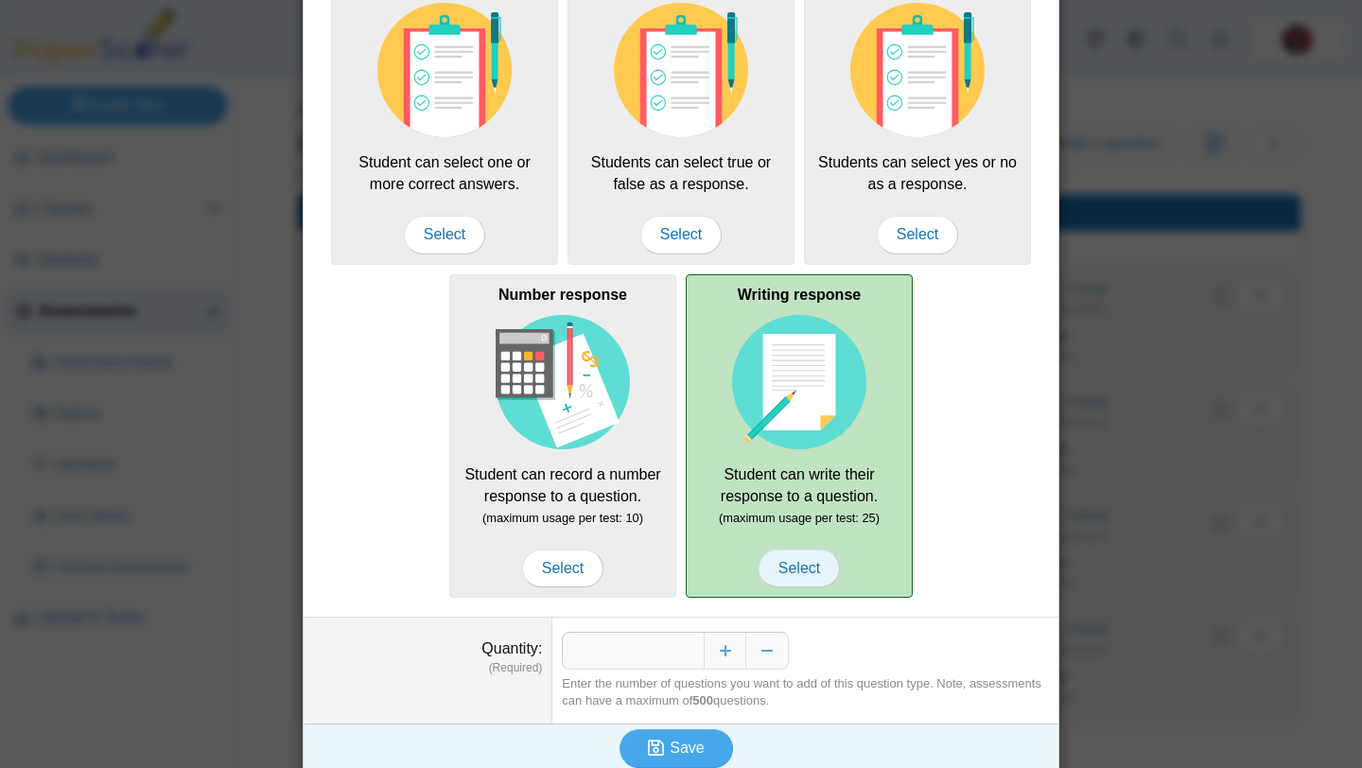
scroll to position [185, 0]
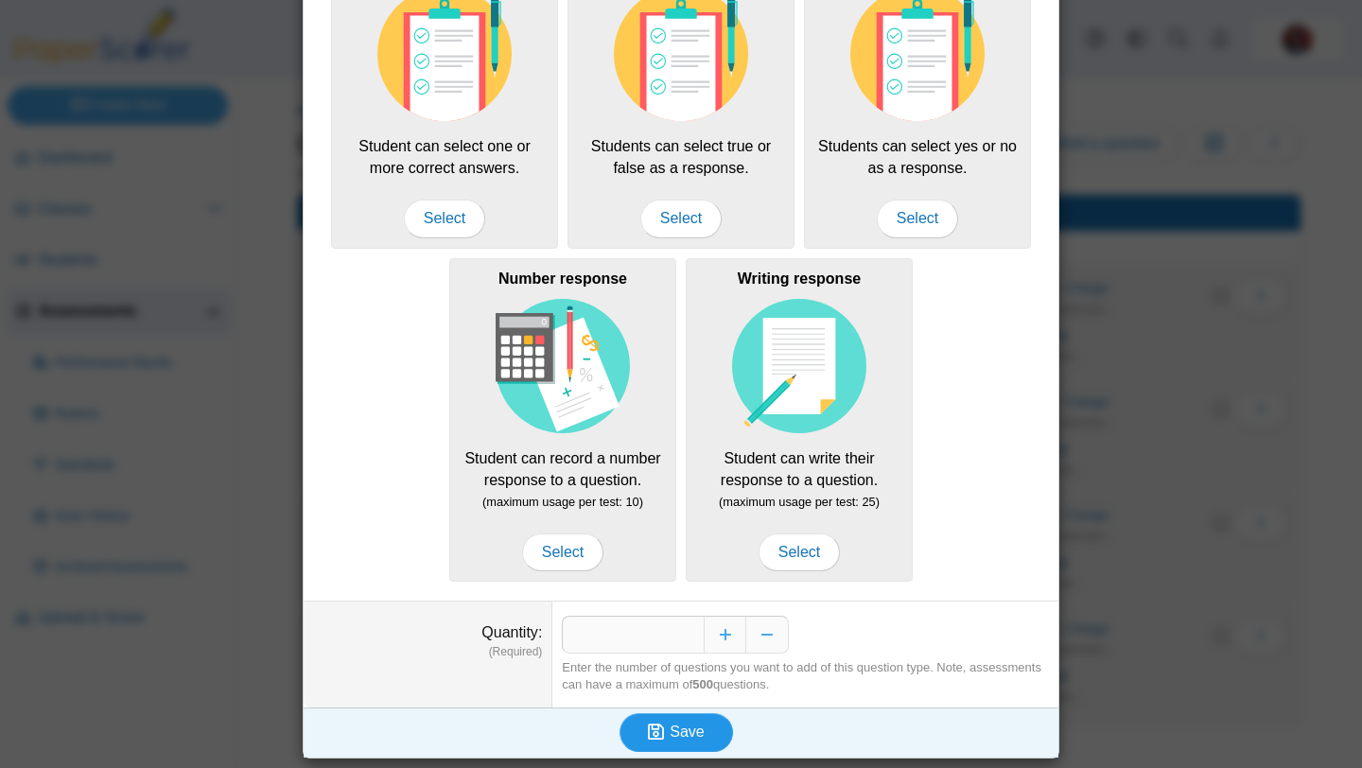
click at [684, 731] on span "Save" at bounding box center [687, 732] width 34 height 16
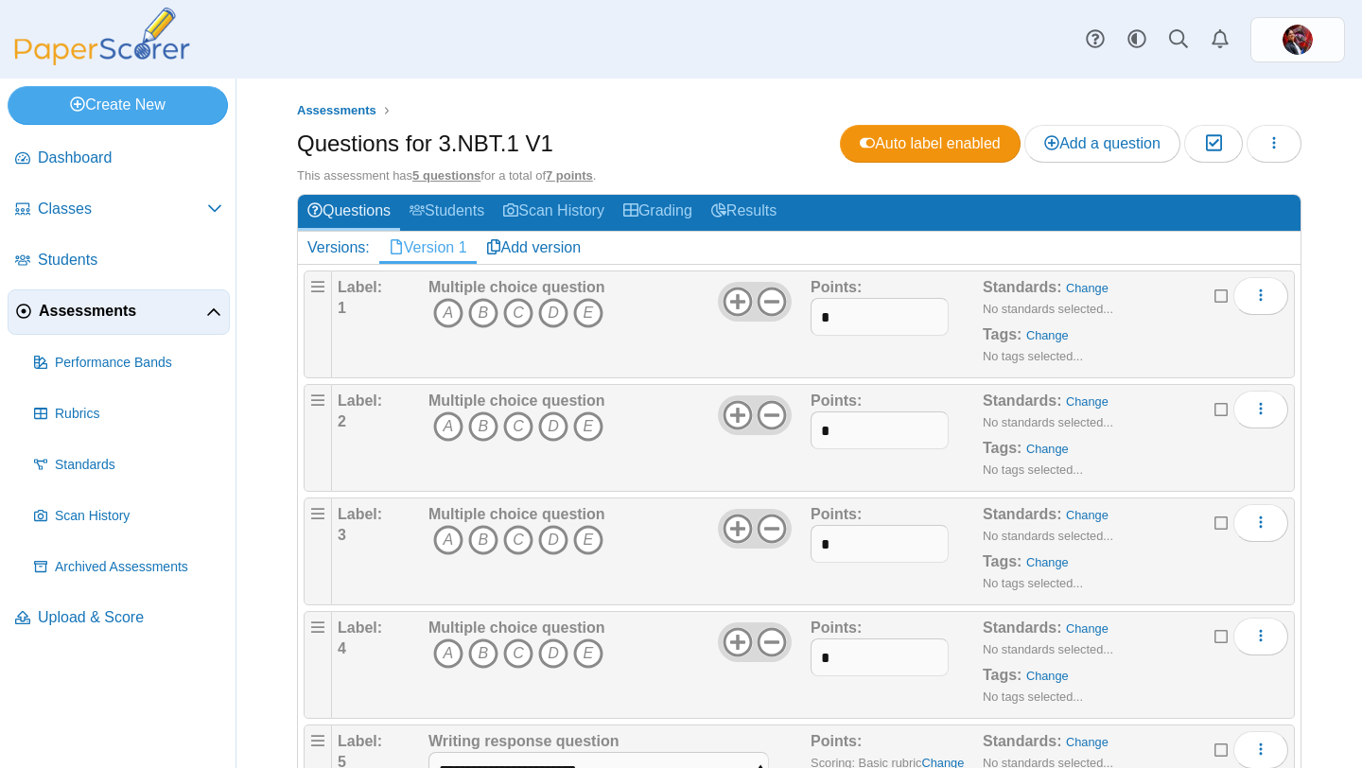
scroll to position [109, 0]
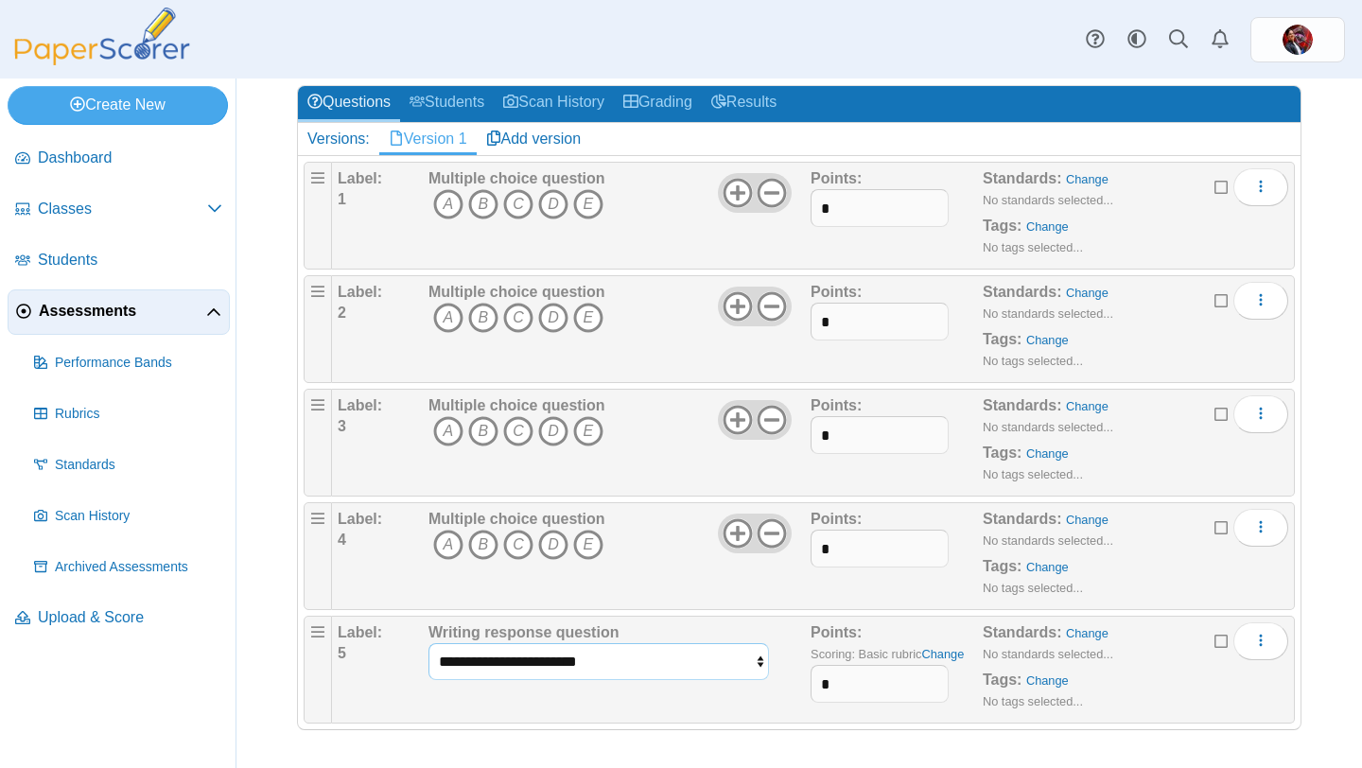
click at [688, 663] on select "**********" at bounding box center [599, 661] width 341 height 36
select select "*****"
click at [429, 643] on select "**********" at bounding box center [599, 661] width 341 height 36
click at [885, 685] on input "*" at bounding box center [879, 684] width 137 height 38
type input "*"
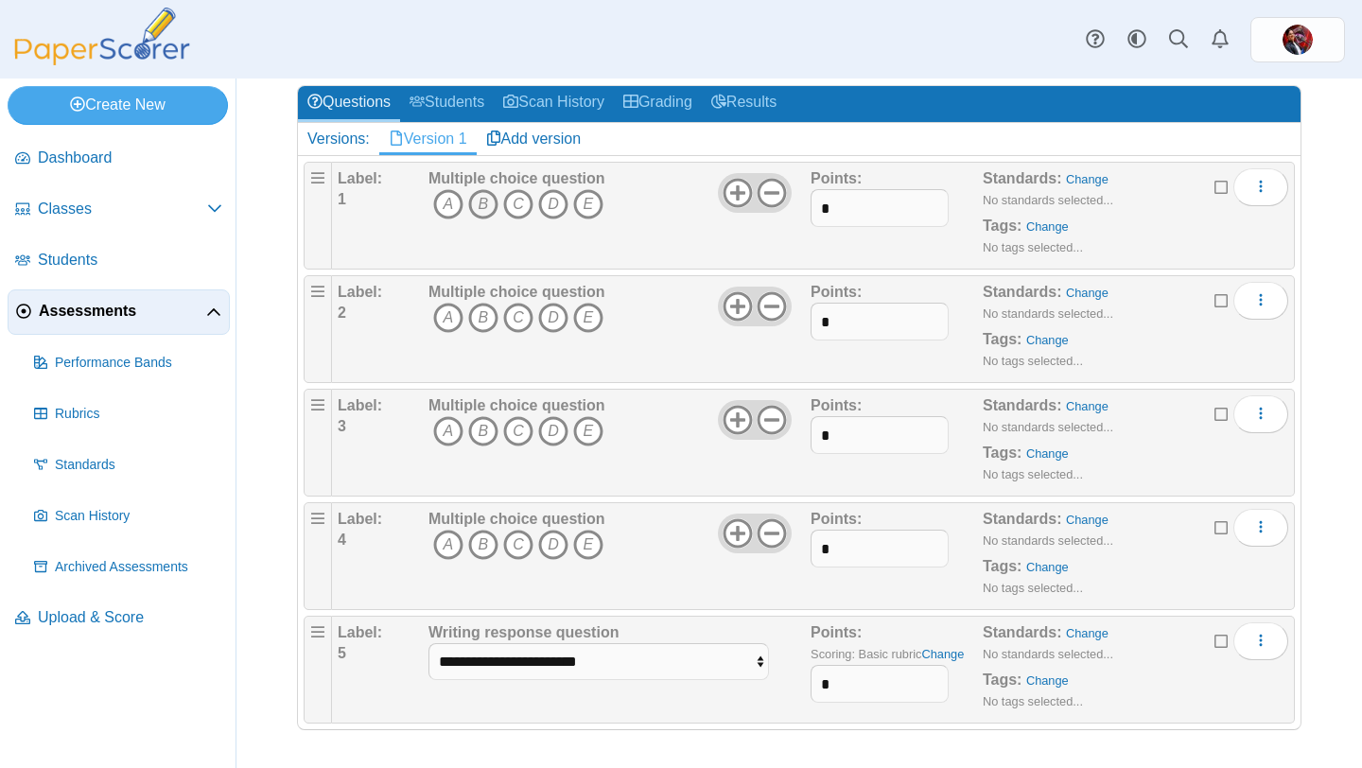
click at [487, 212] on icon "B" at bounding box center [483, 204] width 30 height 30
click at [554, 325] on icon "D" at bounding box center [553, 318] width 30 height 30
click at [443, 443] on icon "A" at bounding box center [448, 431] width 30 height 30
click at [508, 541] on icon "C" at bounding box center [518, 545] width 30 height 30
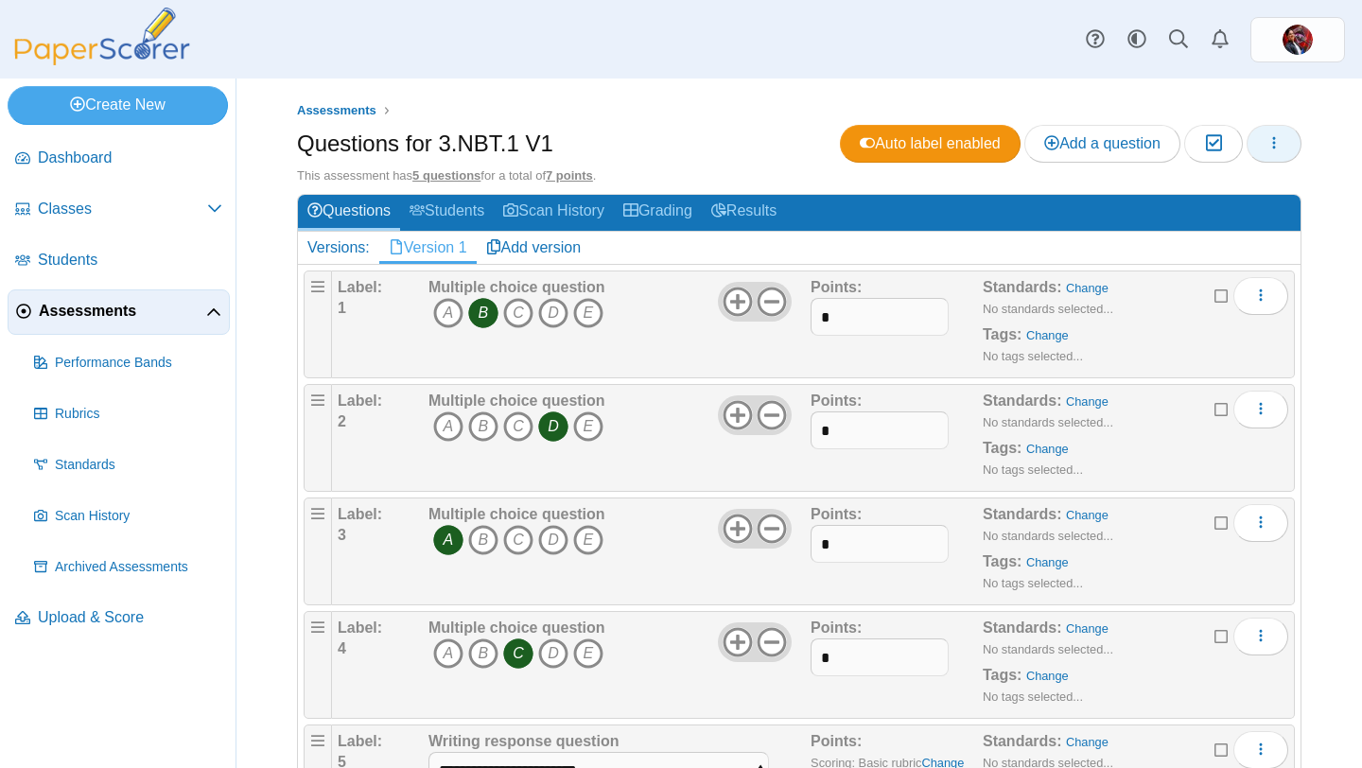
click at [1277, 149] on icon "button" at bounding box center [1274, 142] width 15 height 15
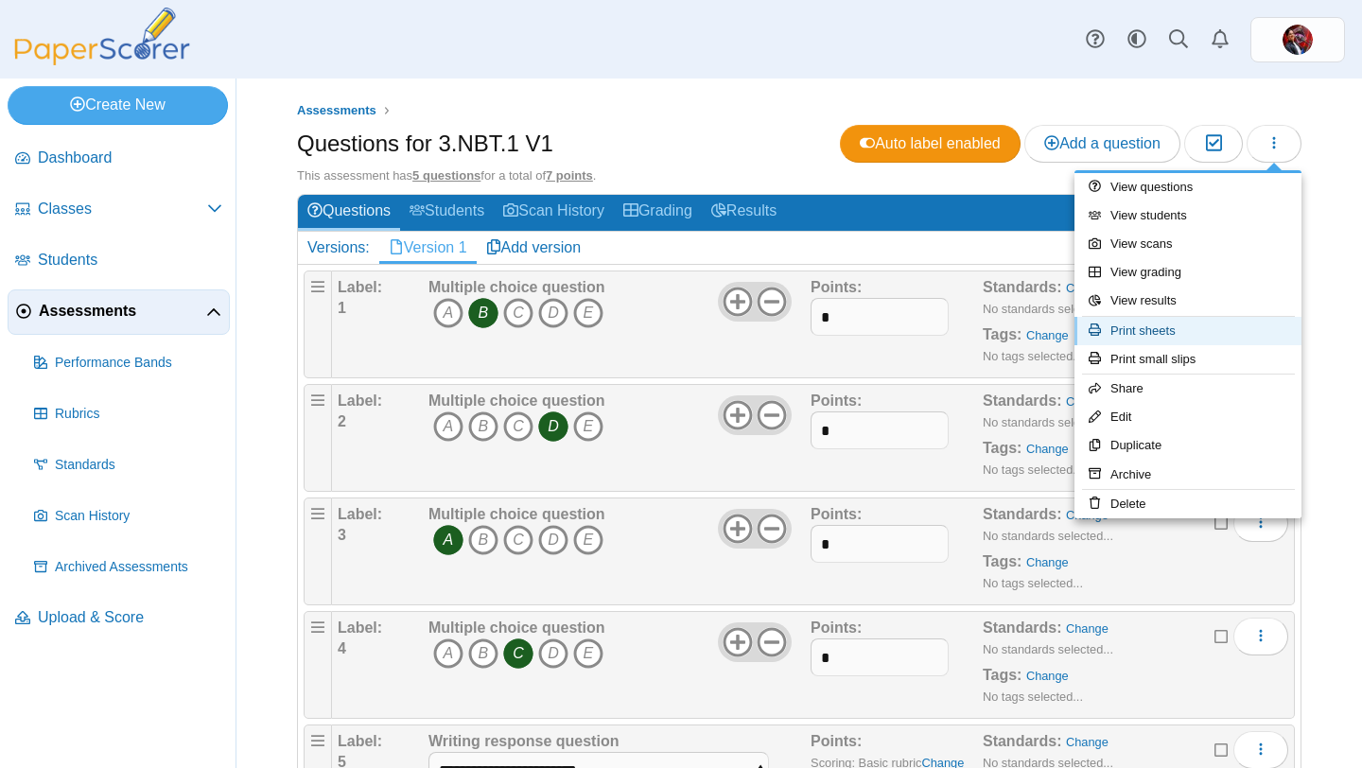
click at [1140, 332] on link "Print sheets" at bounding box center [1188, 331] width 227 height 28
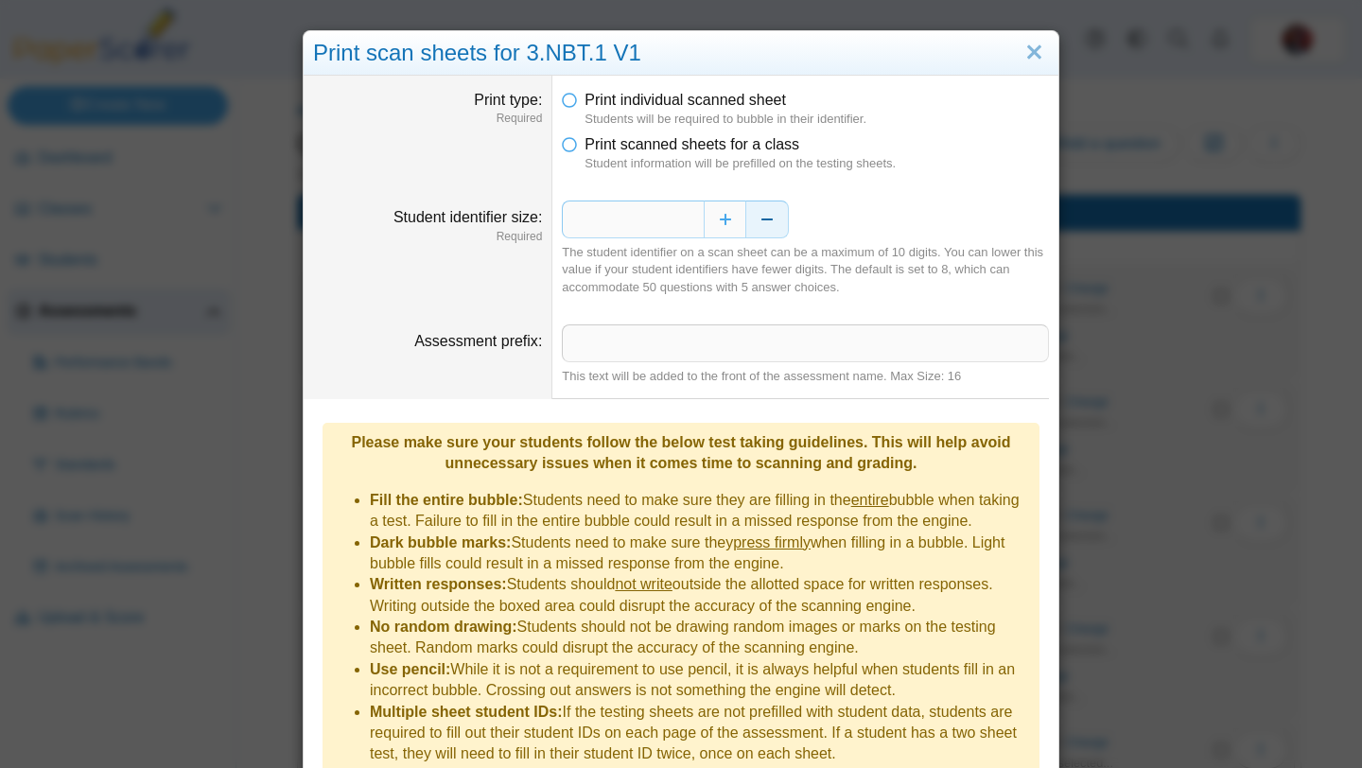
click at [773, 222] on button "Decrease" at bounding box center [767, 220] width 43 height 38
type input "*"
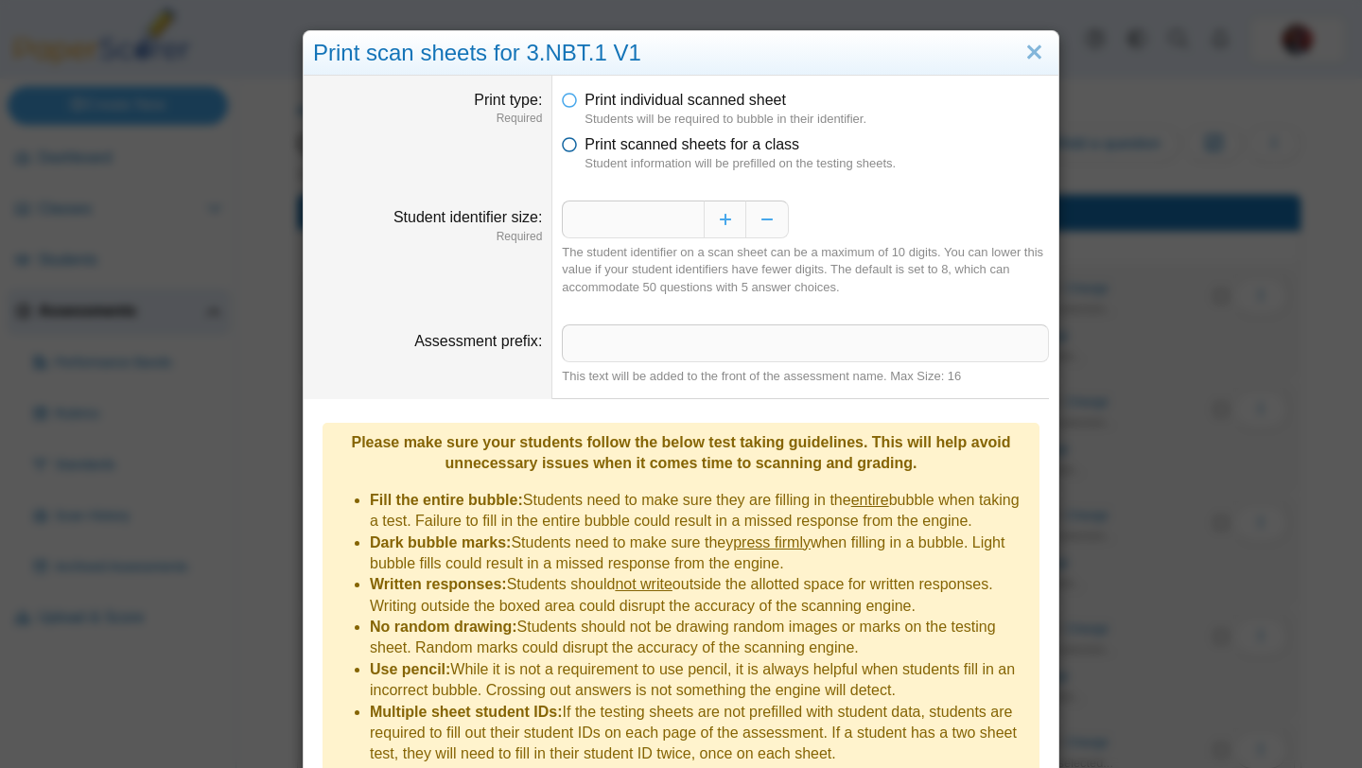
click at [684, 142] on span "Print scanned sheets for a class" at bounding box center [692, 144] width 215 height 16
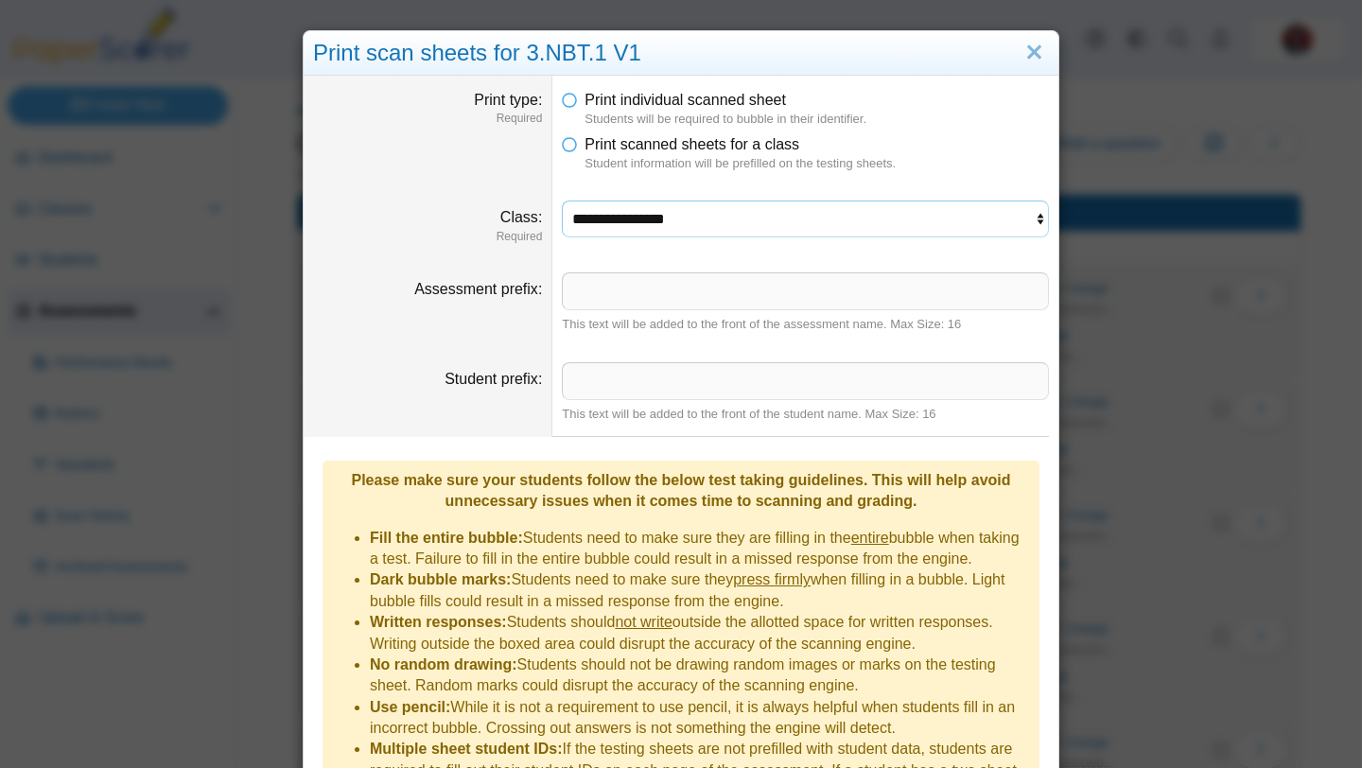
click at [672, 212] on select "**********" at bounding box center [805, 219] width 487 height 36
select select "**********"
click at [562, 201] on select "**********" at bounding box center [805, 219] width 487 height 36
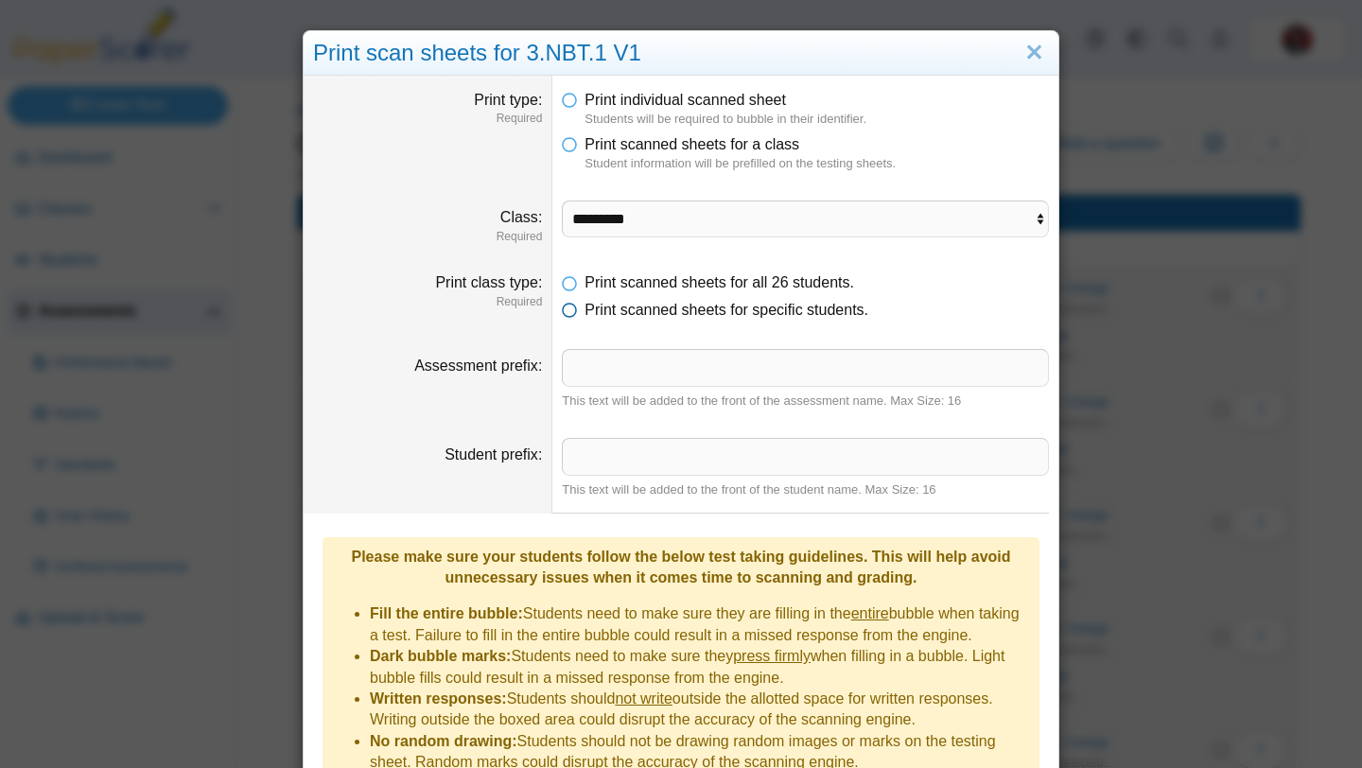
click at [637, 309] on span "Print scanned sheets for specific students." at bounding box center [727, 310] width 284 height 16
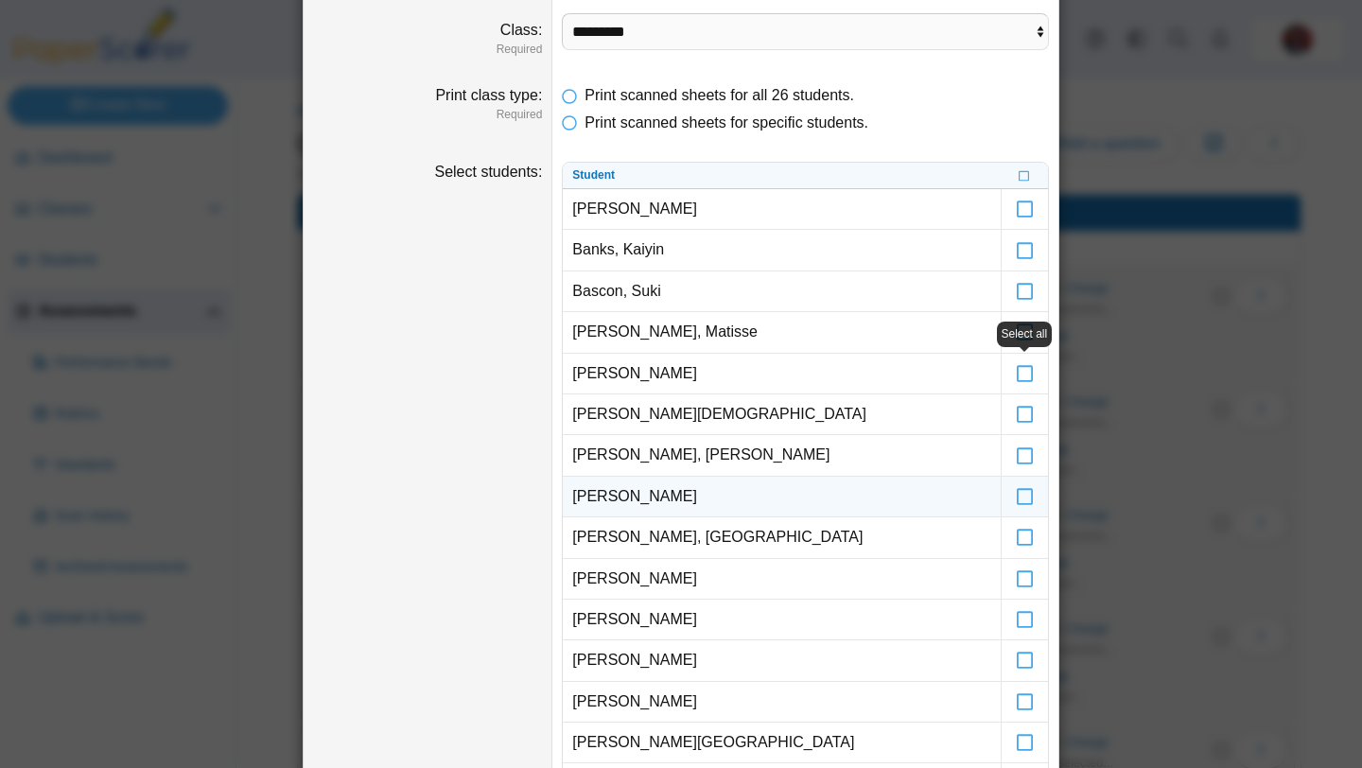
scroll to position [185, 0]
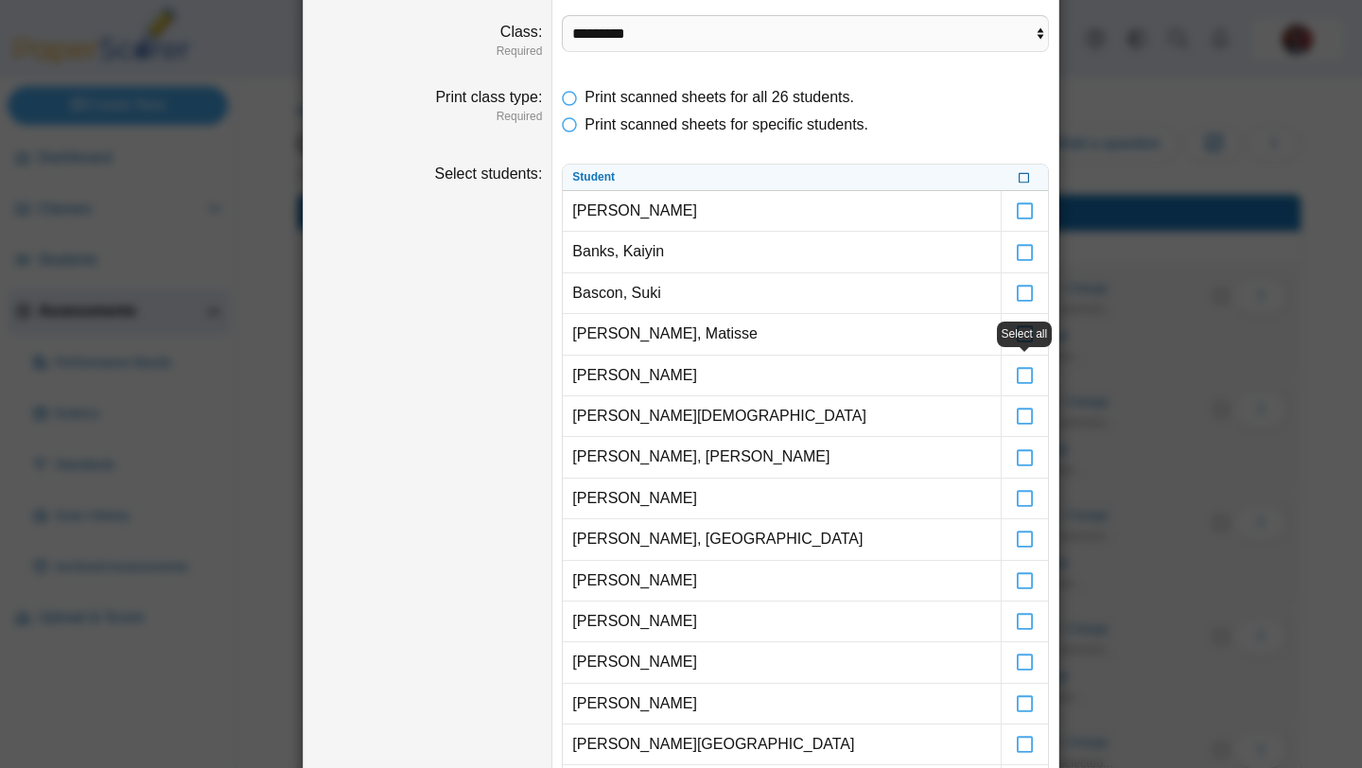
click at [1023, 176] on icon at bounding box center [1024, 175] width 11 height 10
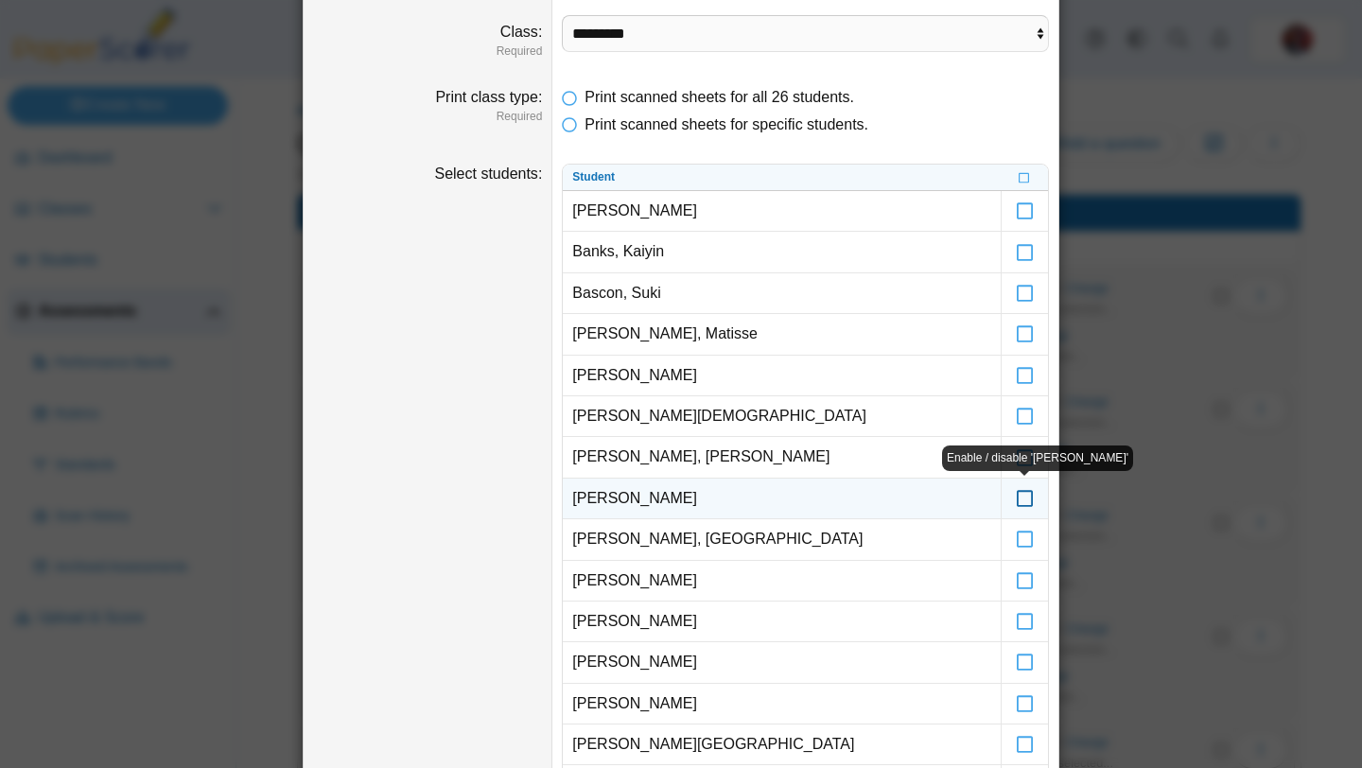
click at [1028, 499] on icon at bounding box center [1025, 490] width 19 height 17
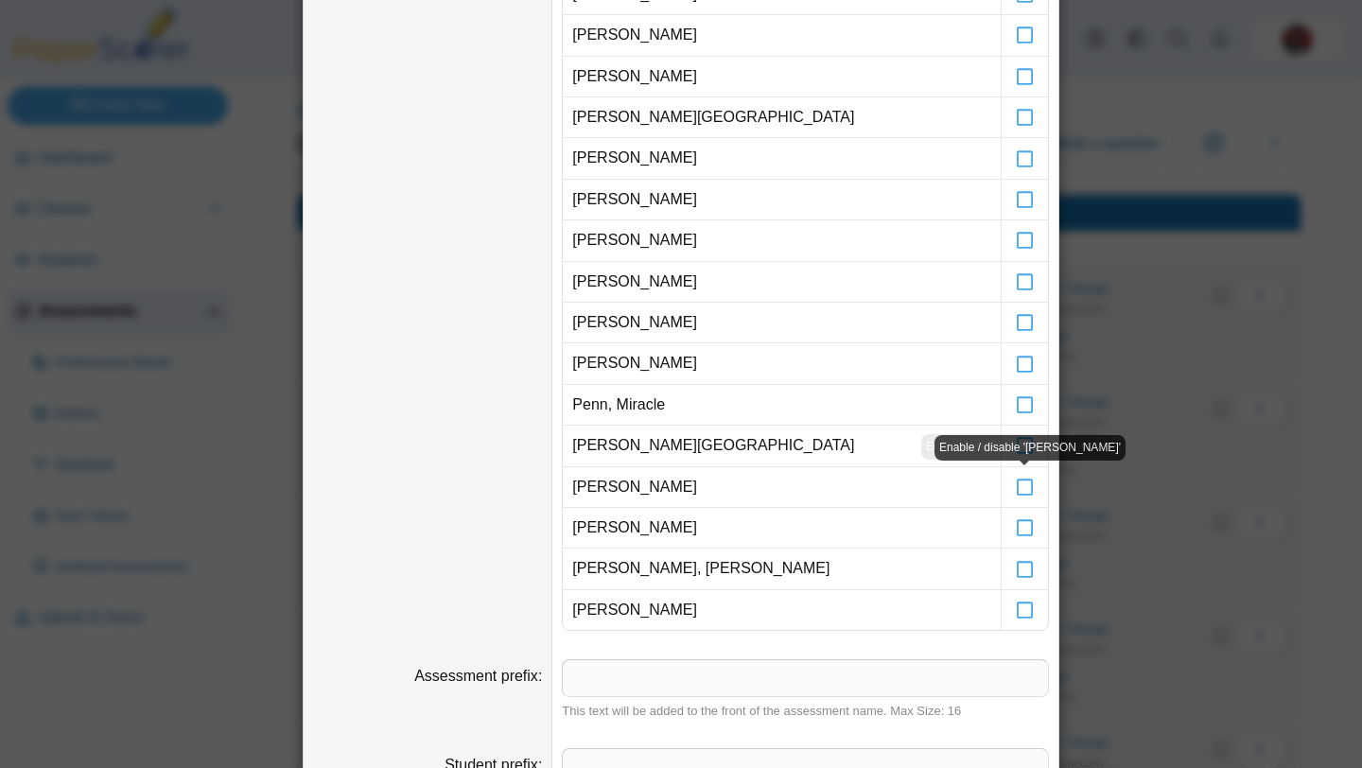
scroll to position [842, 0]
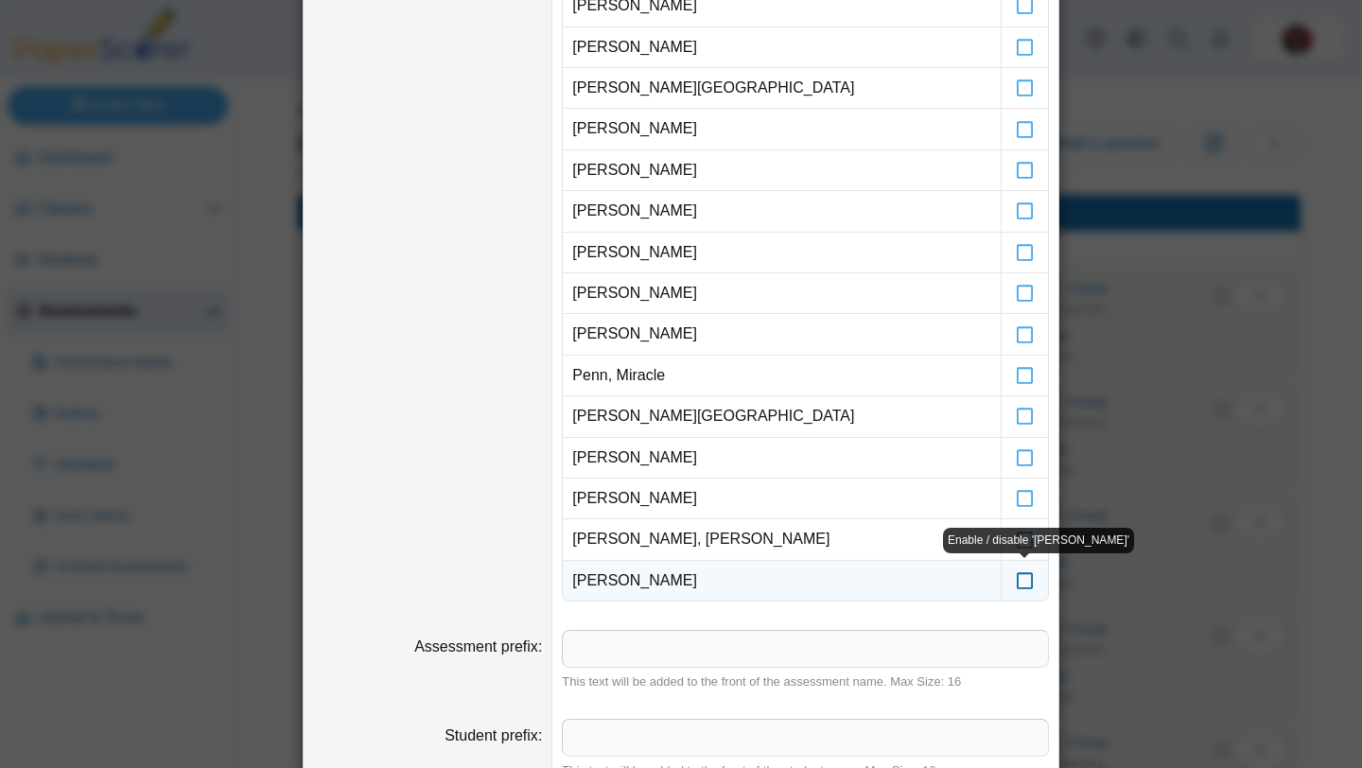
click at [1026, 581] on icon at bounding box center [1025, 572] width 19 height 17
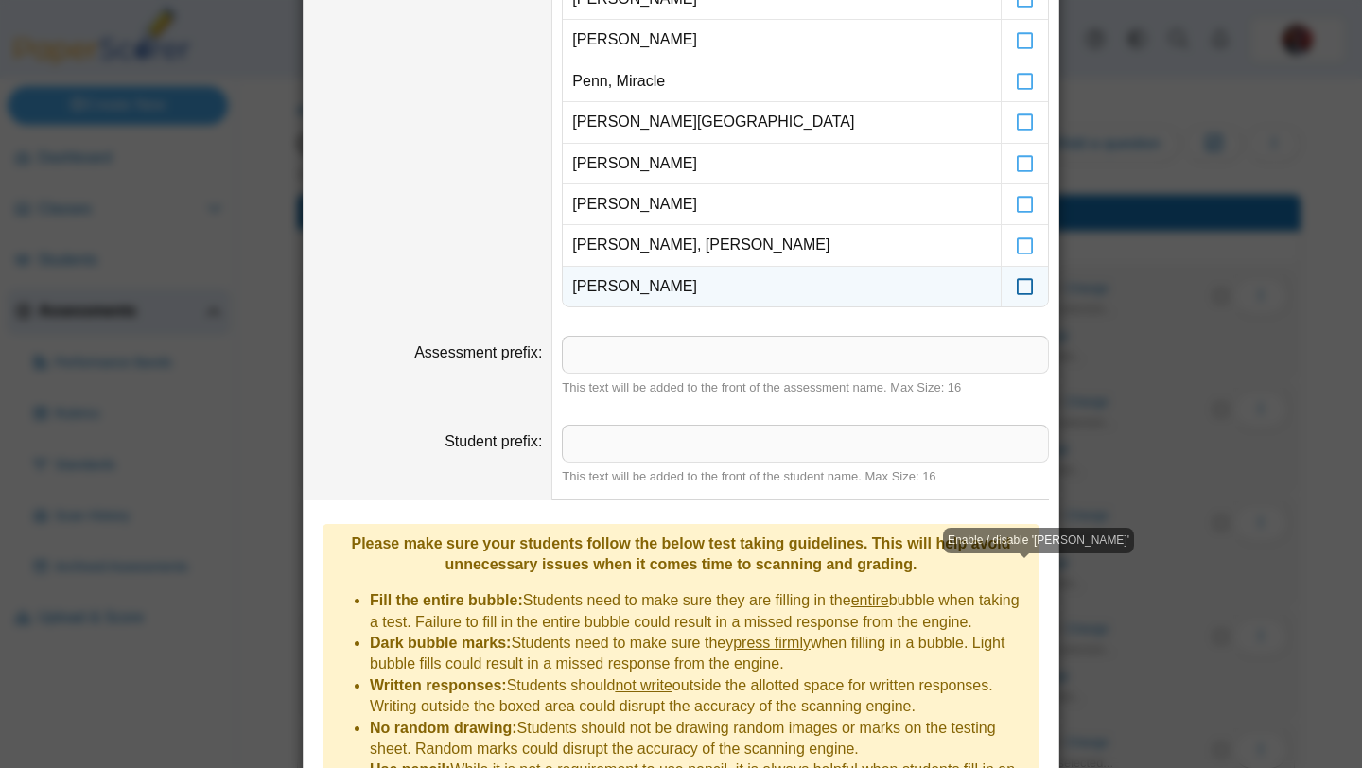
scroll to position [1316, 0]
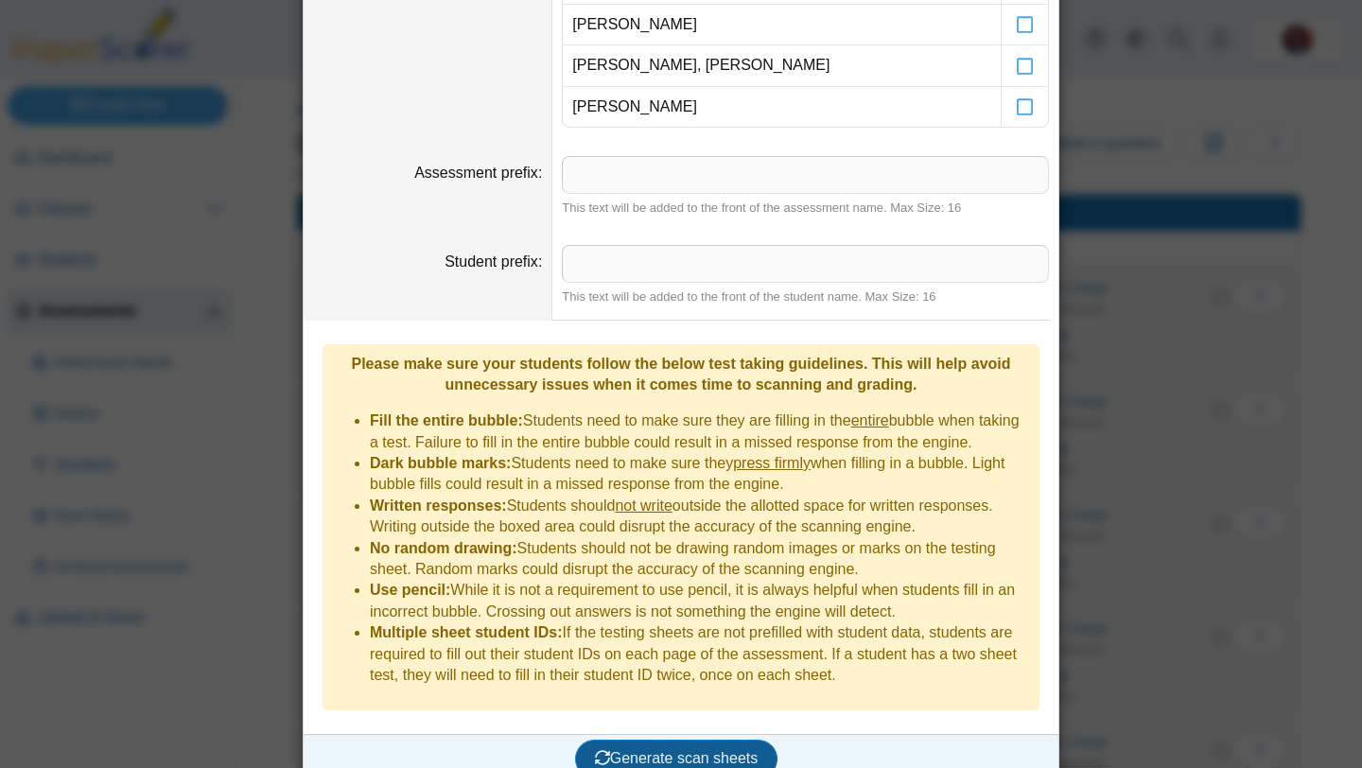
click at [706, 750] on span "Generate scan sheets" at bounding box center [677, 758] width 164 height 16
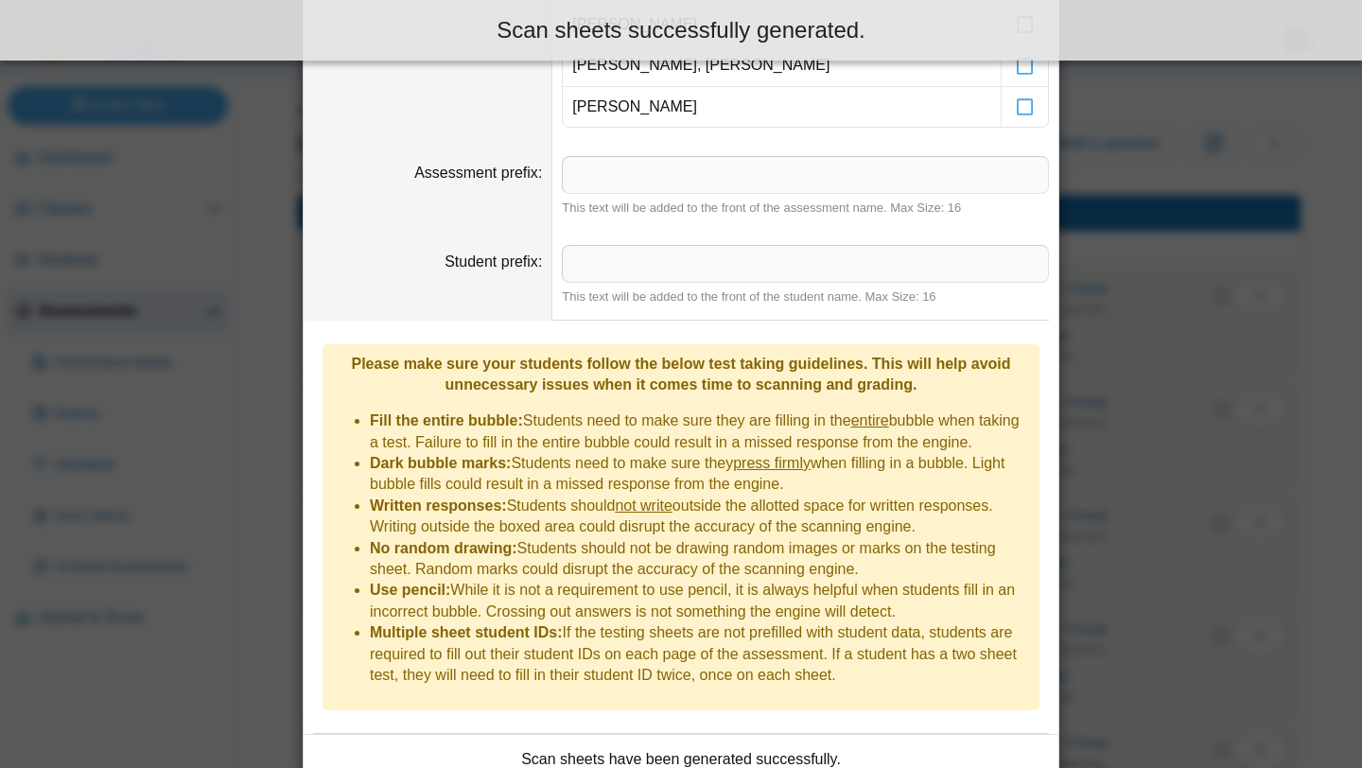
scroll to position [1468, 0]
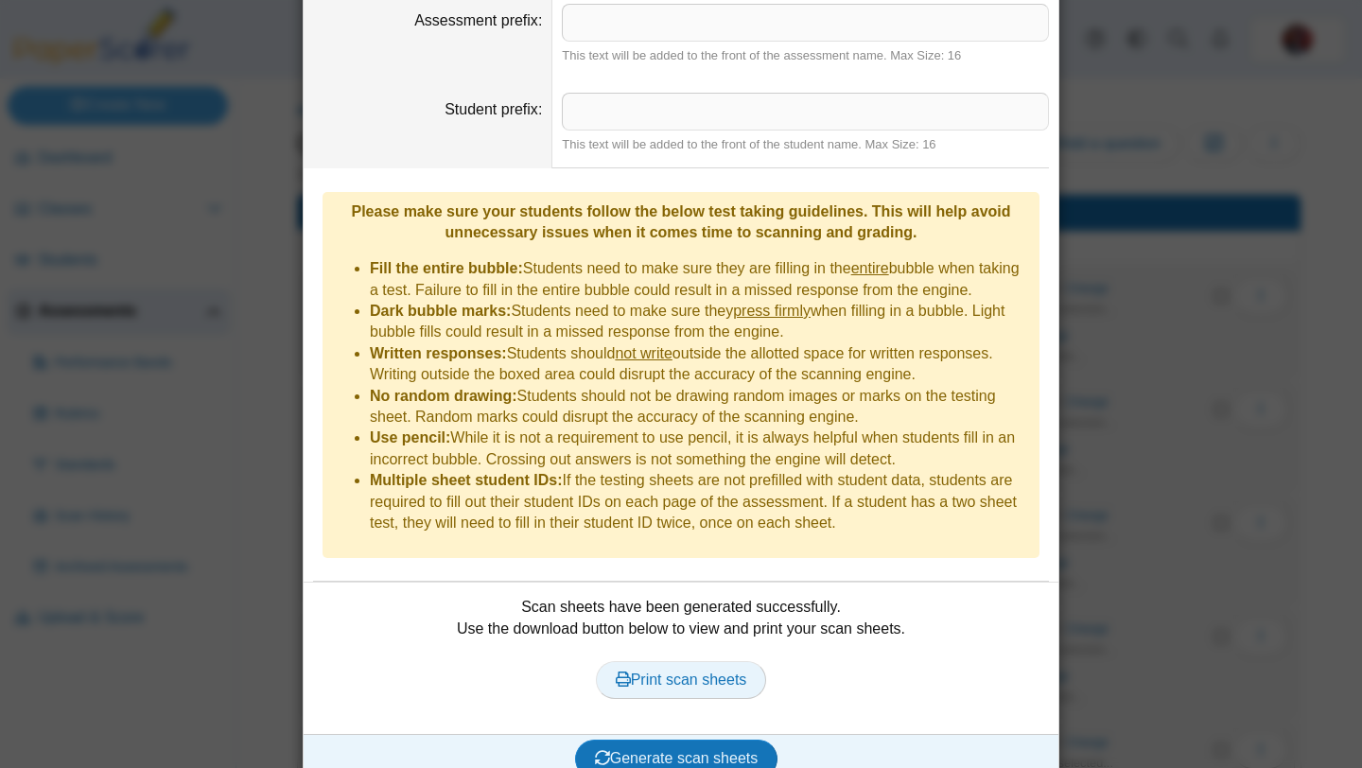
click at [677, 672] on span "Print scan sheets" at bounding box center [682, 680] width 132 height 16
click at [245, 265] on div "**********" at bounding box center [681, 384] width 1362 height 768
